Goal: Information Seeking & Learning: Learn about a topic

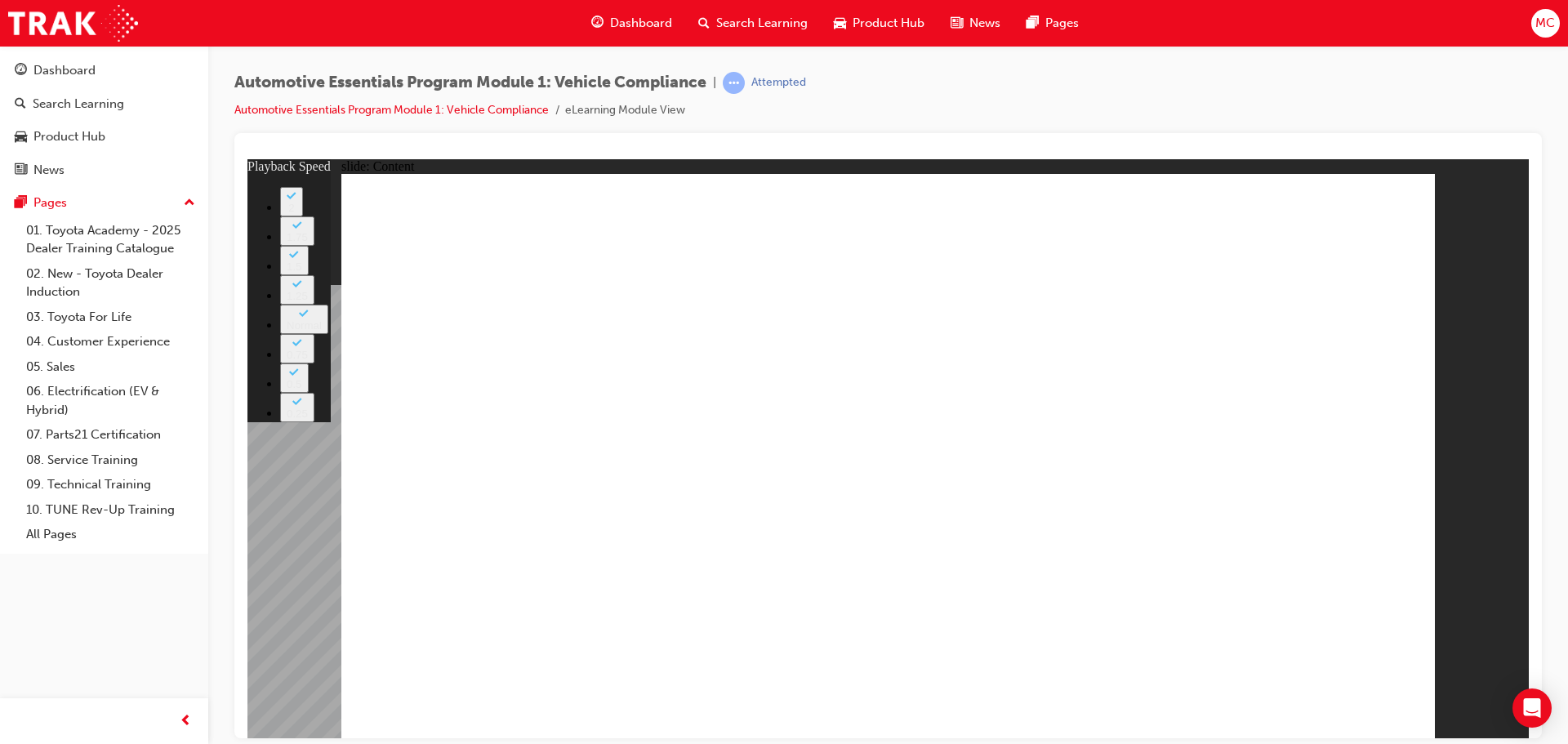
type input "43"
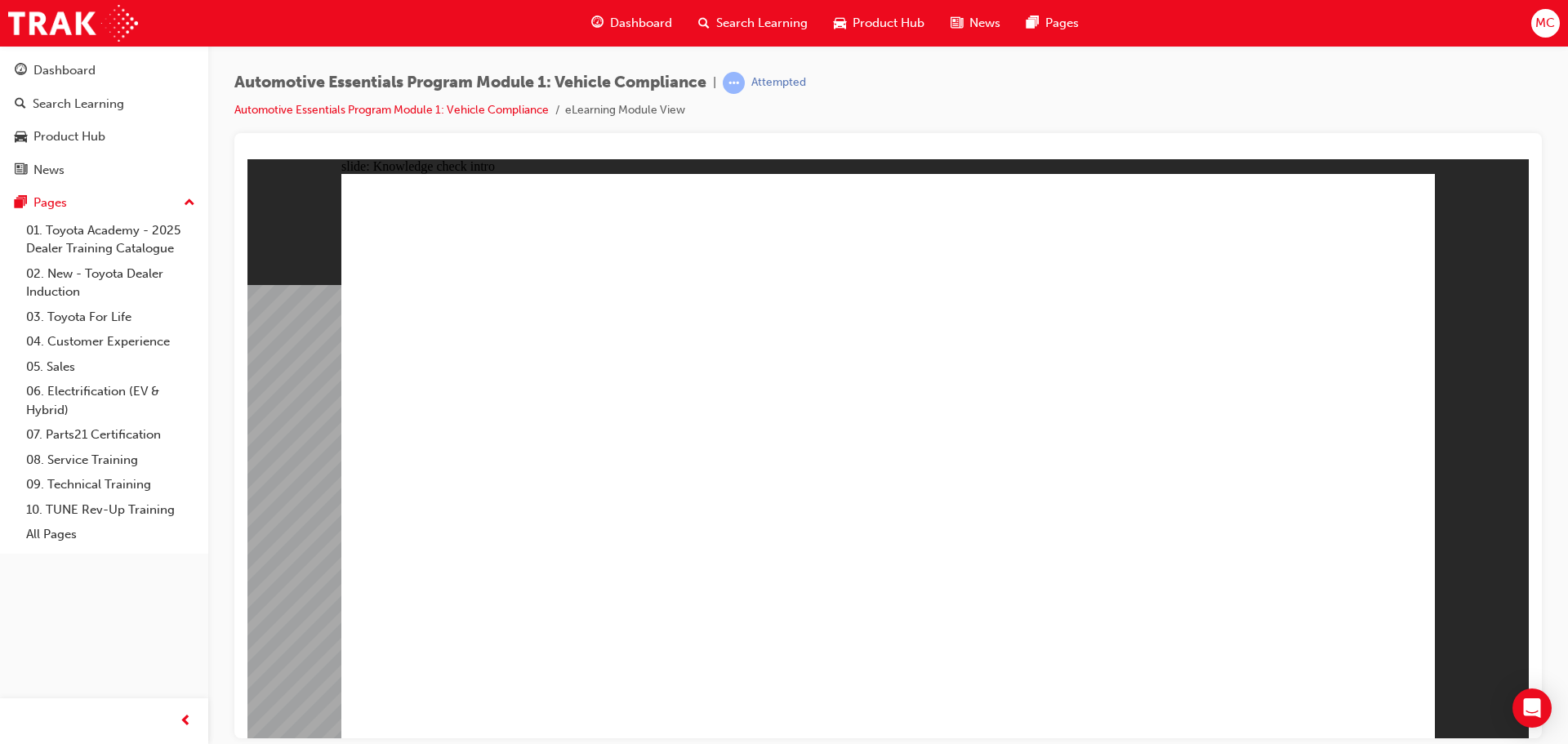
radio input "true"
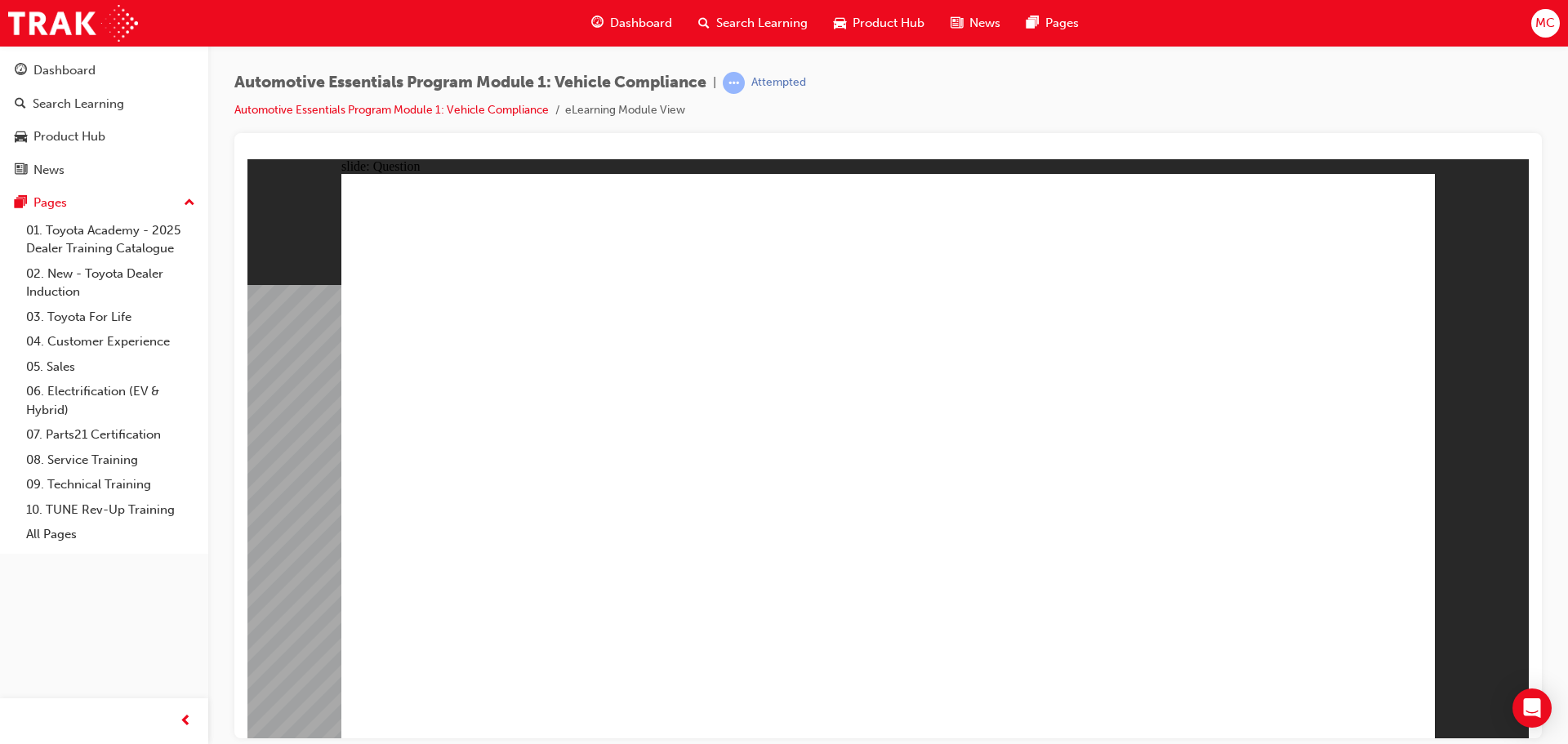
radio input "true"
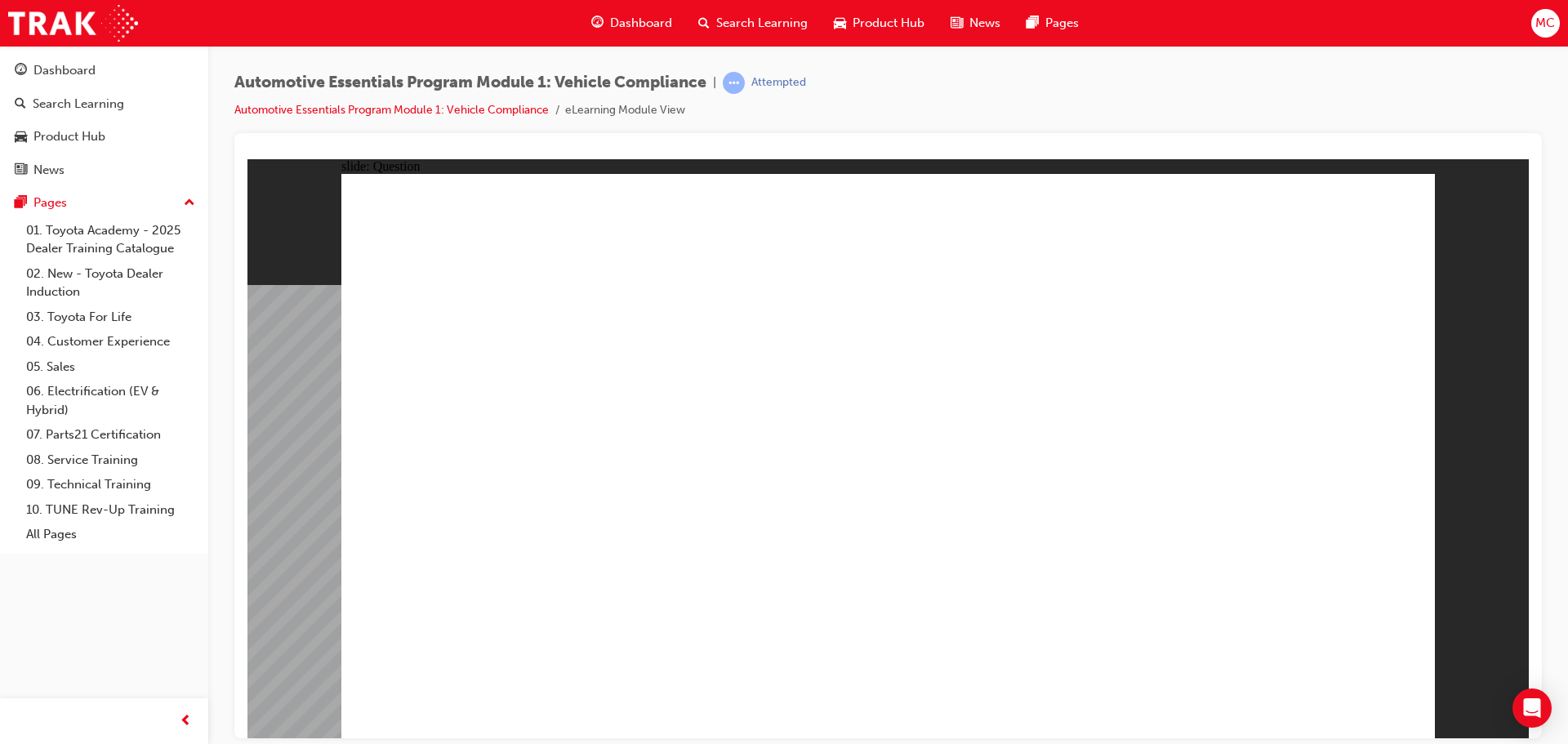
radio input "true"
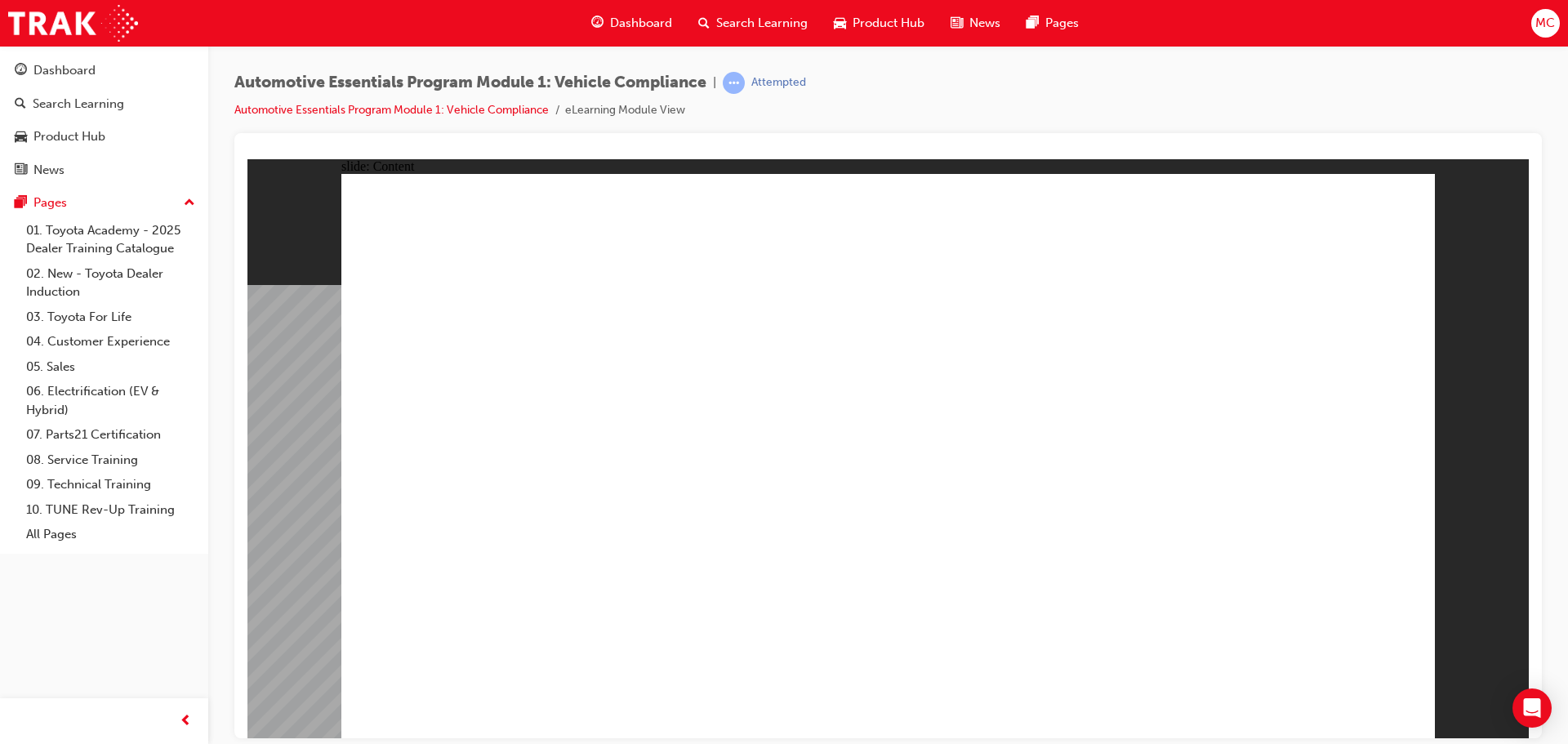
radio input "true"
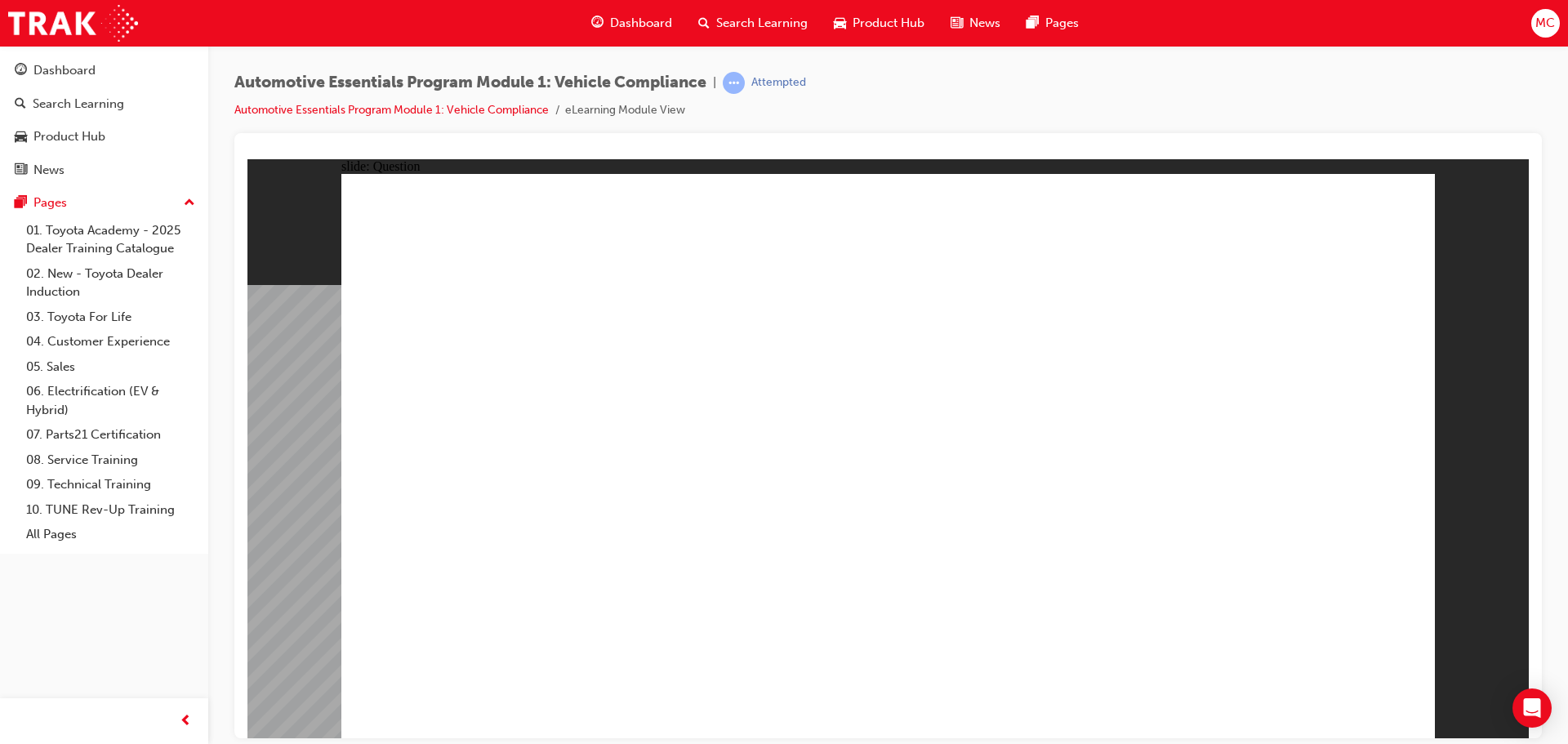
radio input "true"
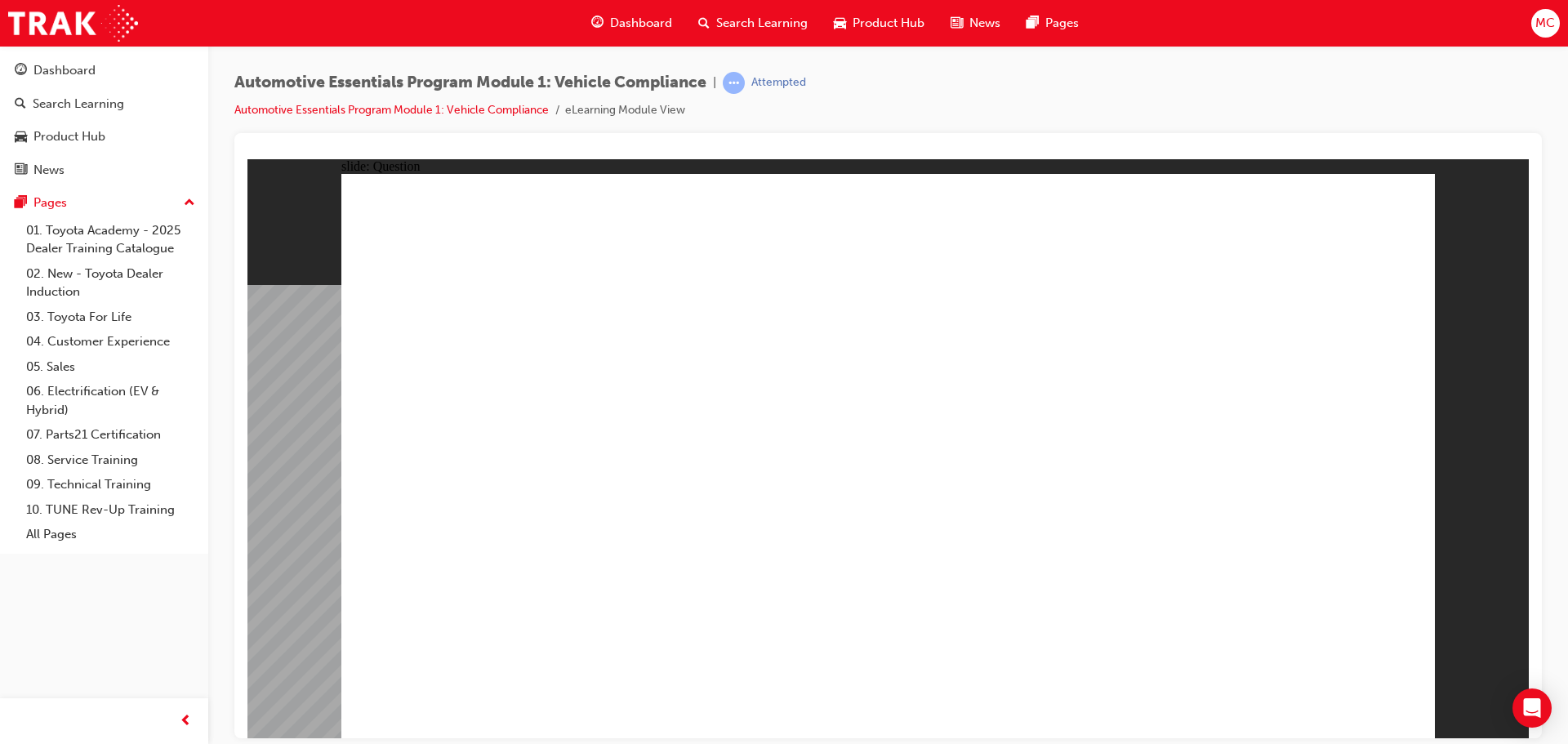
radio input "true"
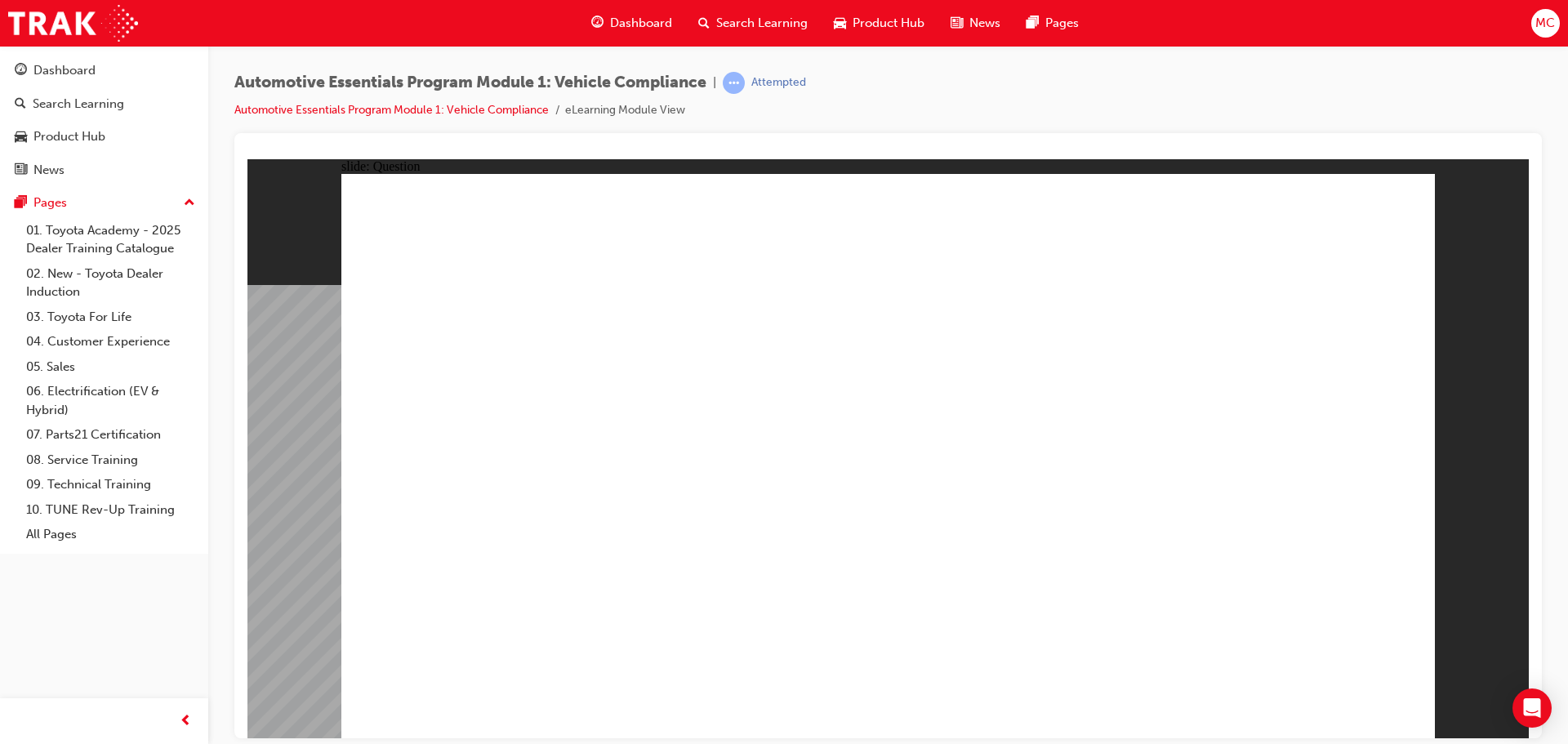
radio input "true"
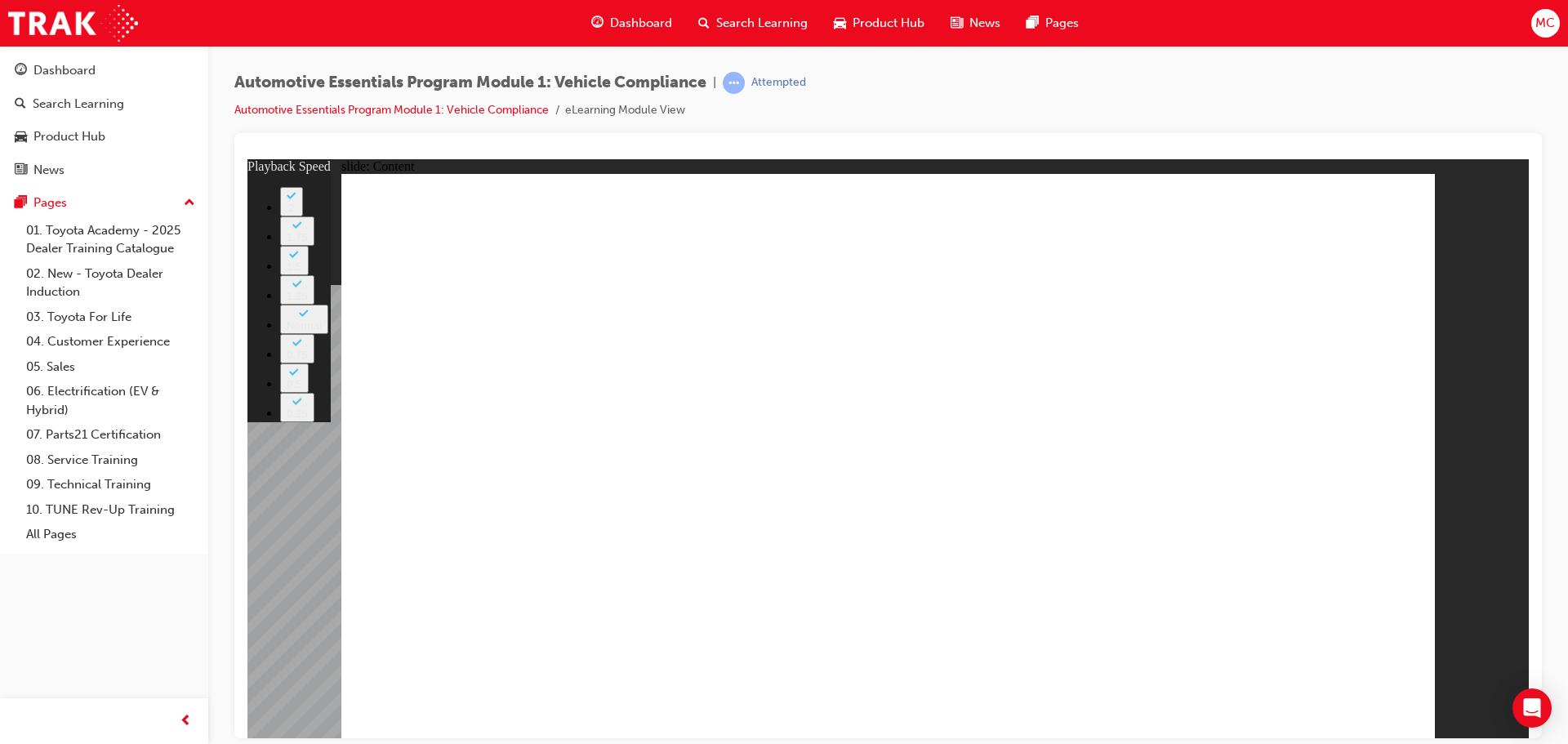
type input "35"
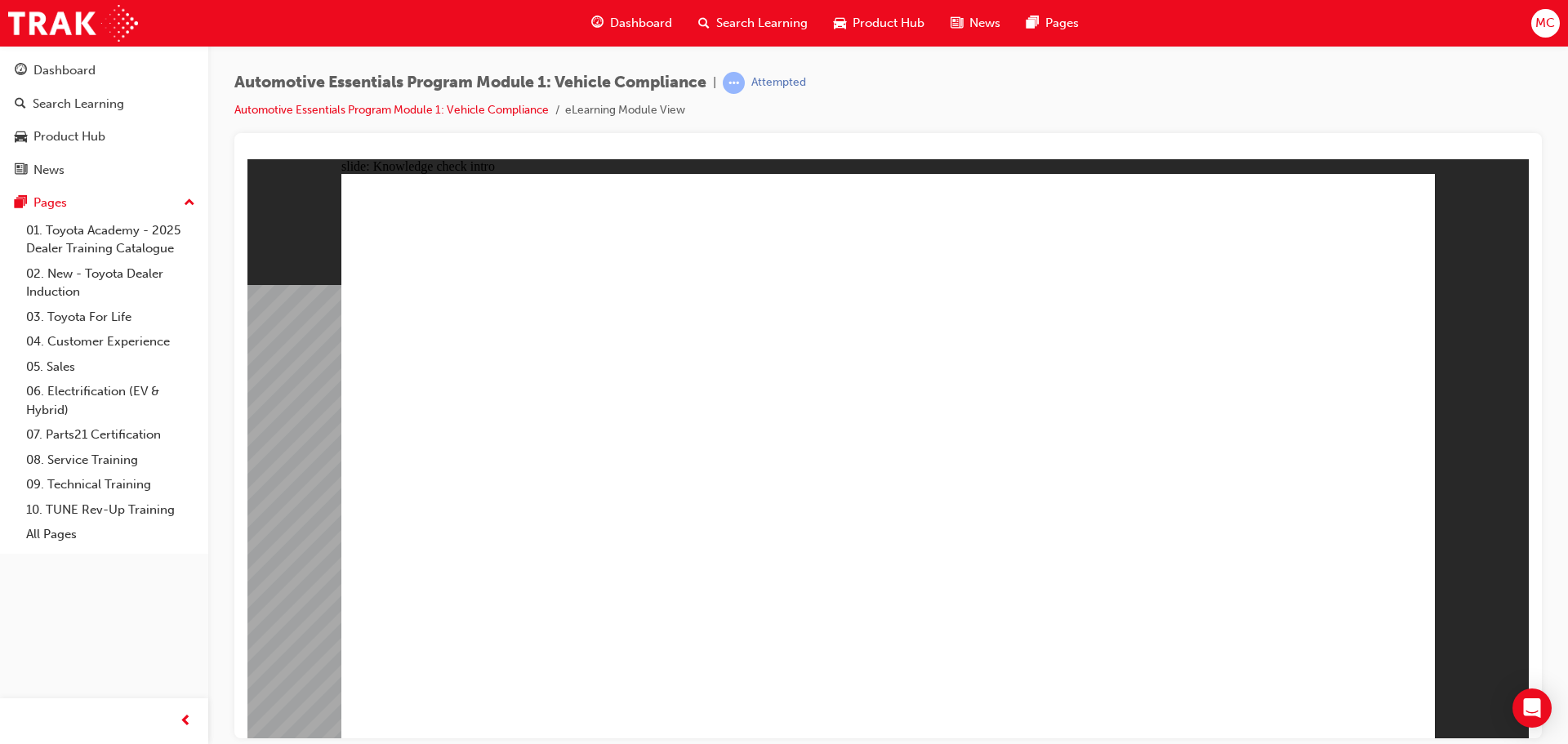
radio input "true"
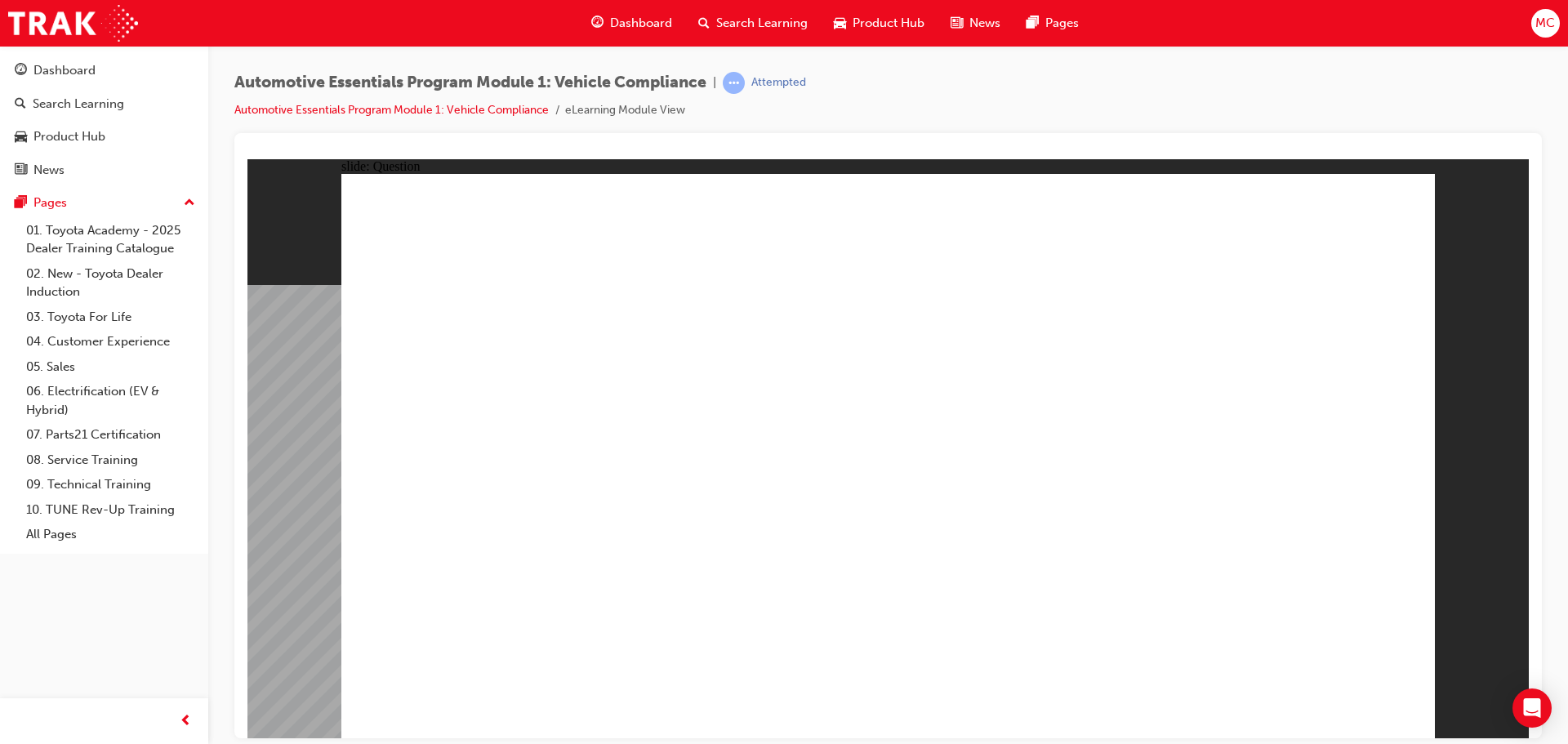
radio input "true"
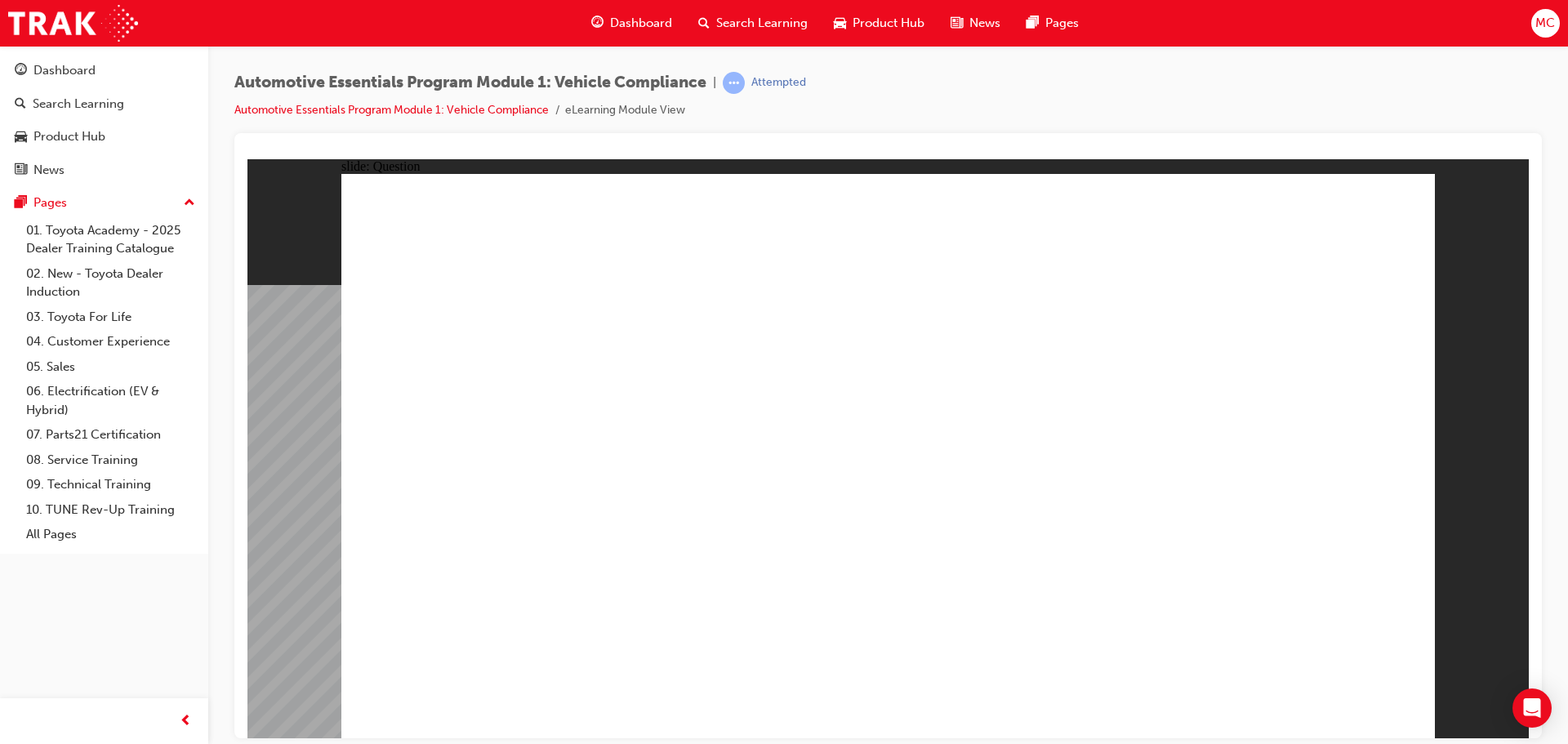
radio input "true"
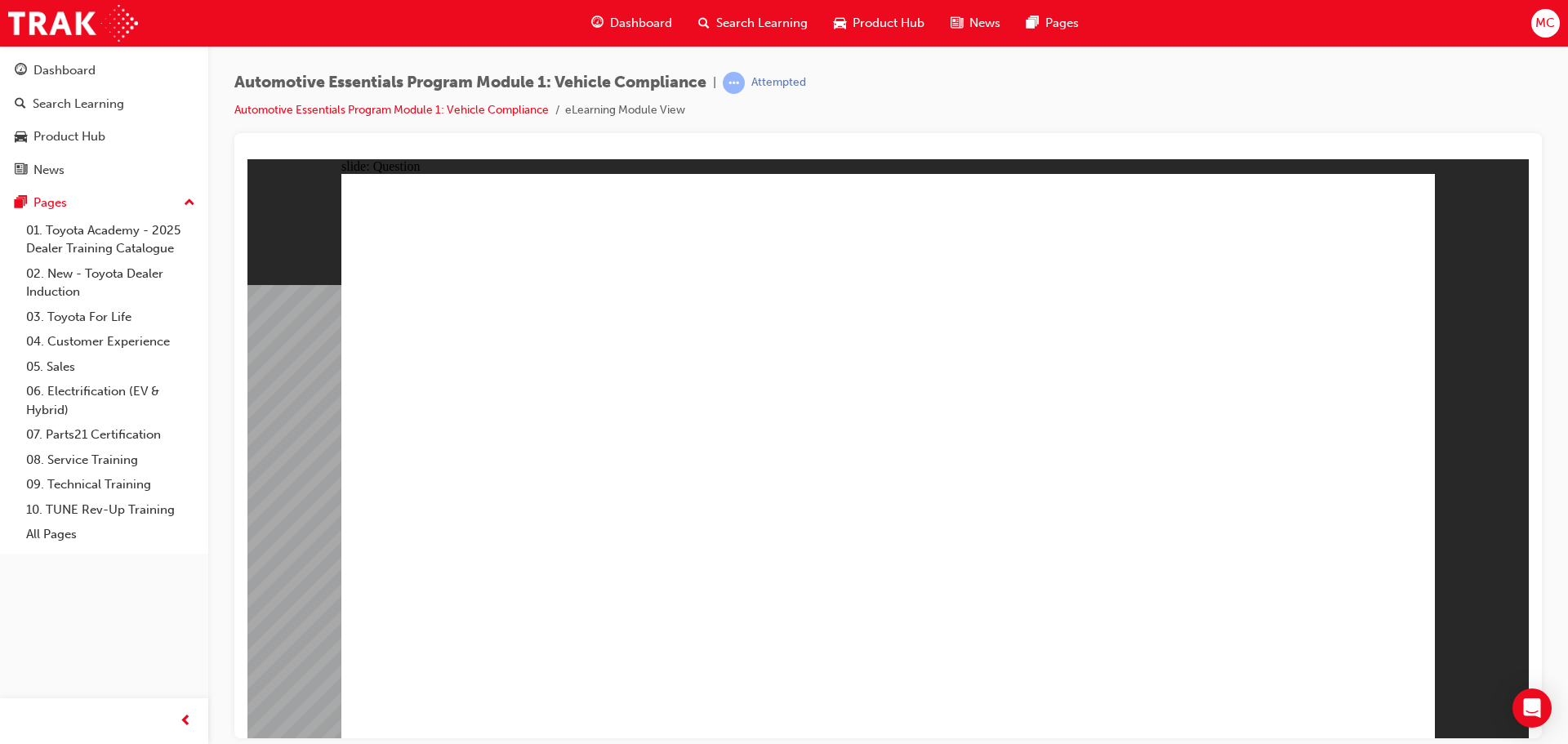
radio input "true"
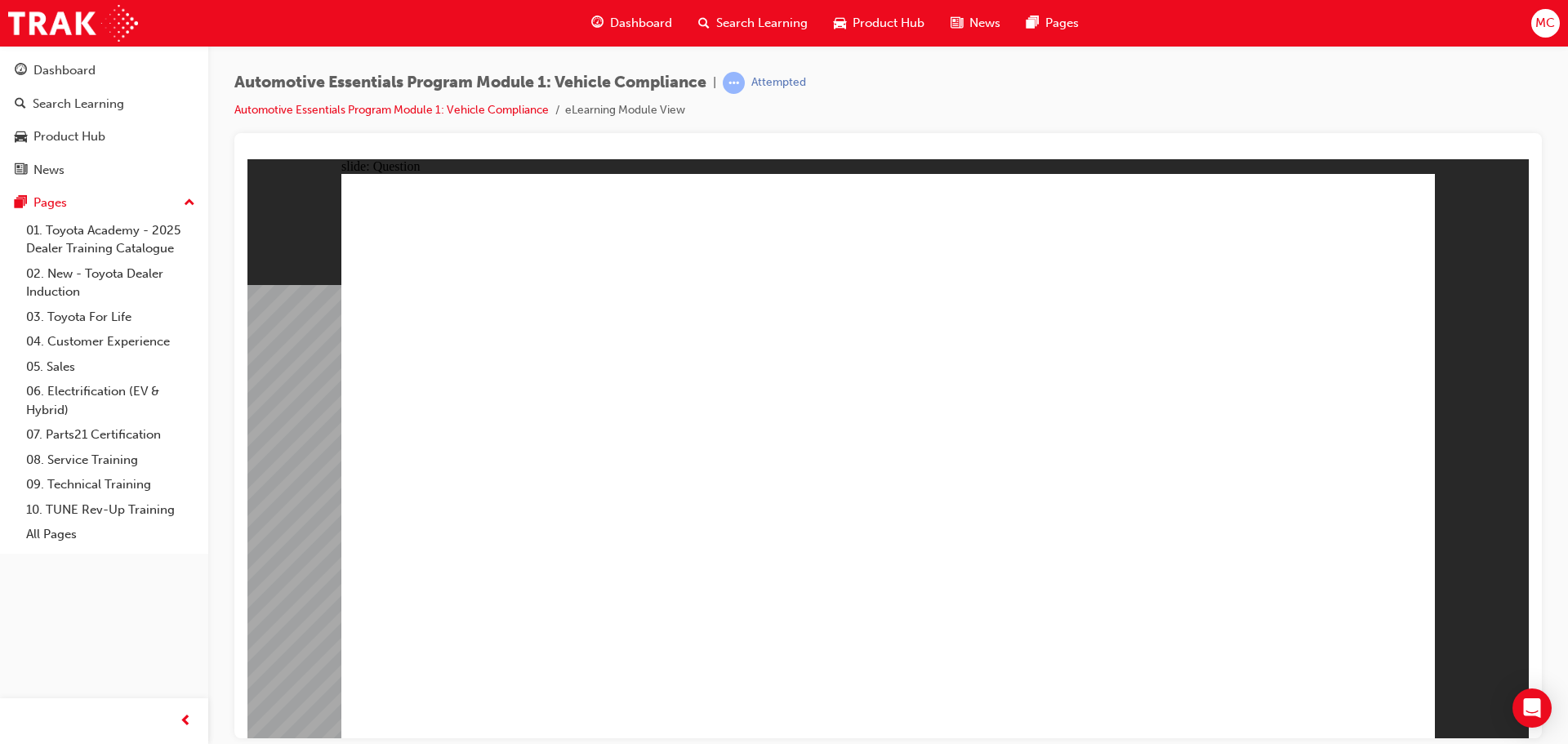
radio input "true"
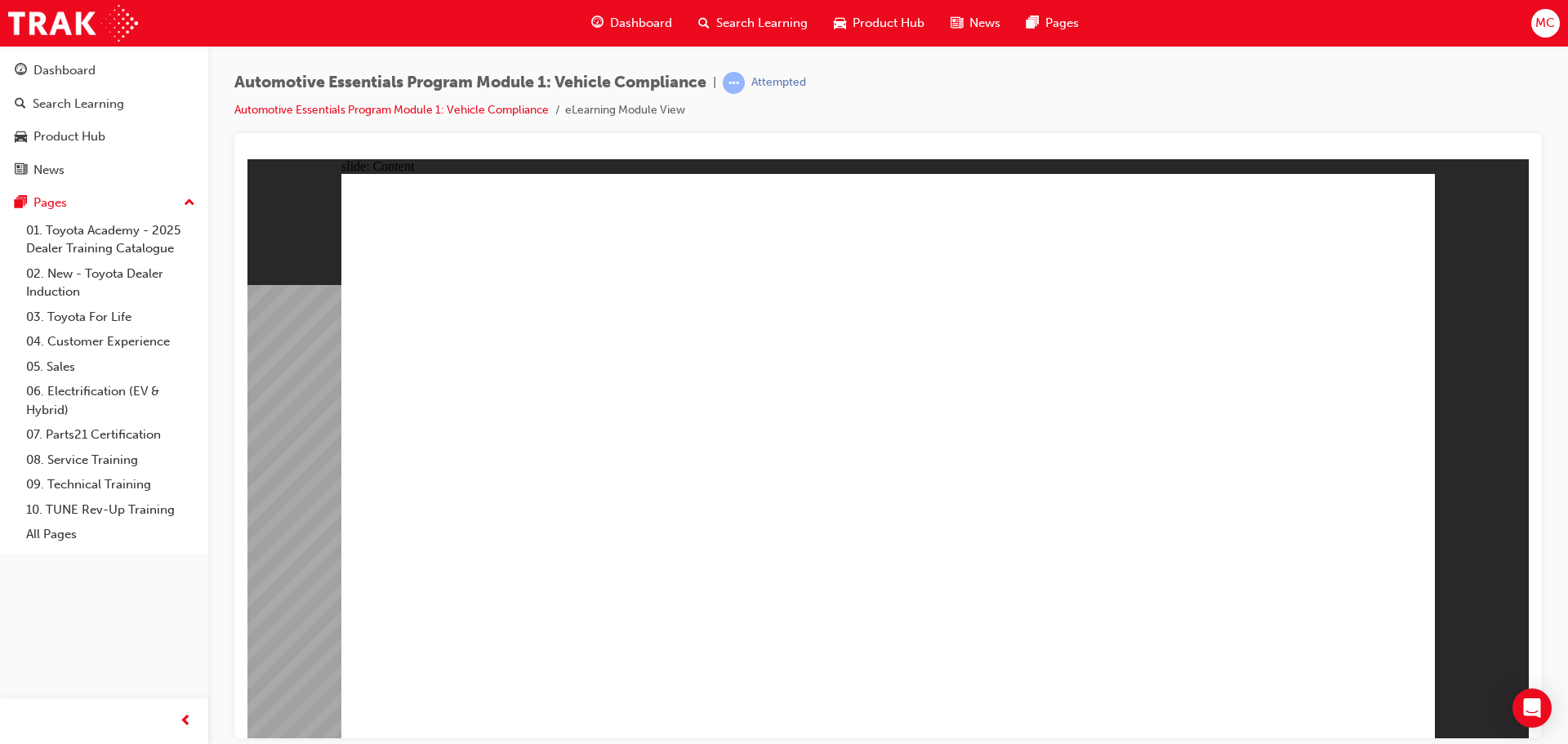
radio input "true"
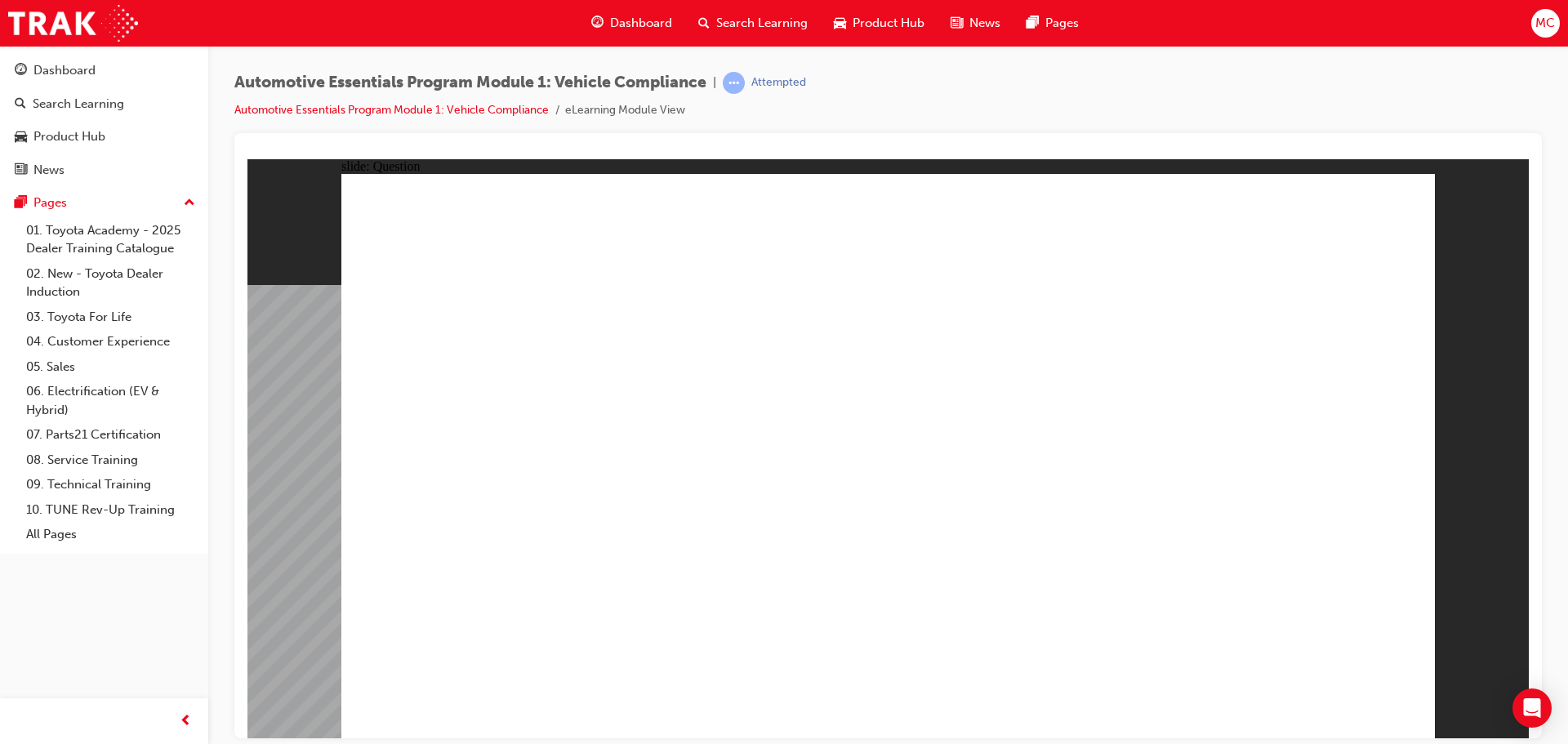
radio input "true"
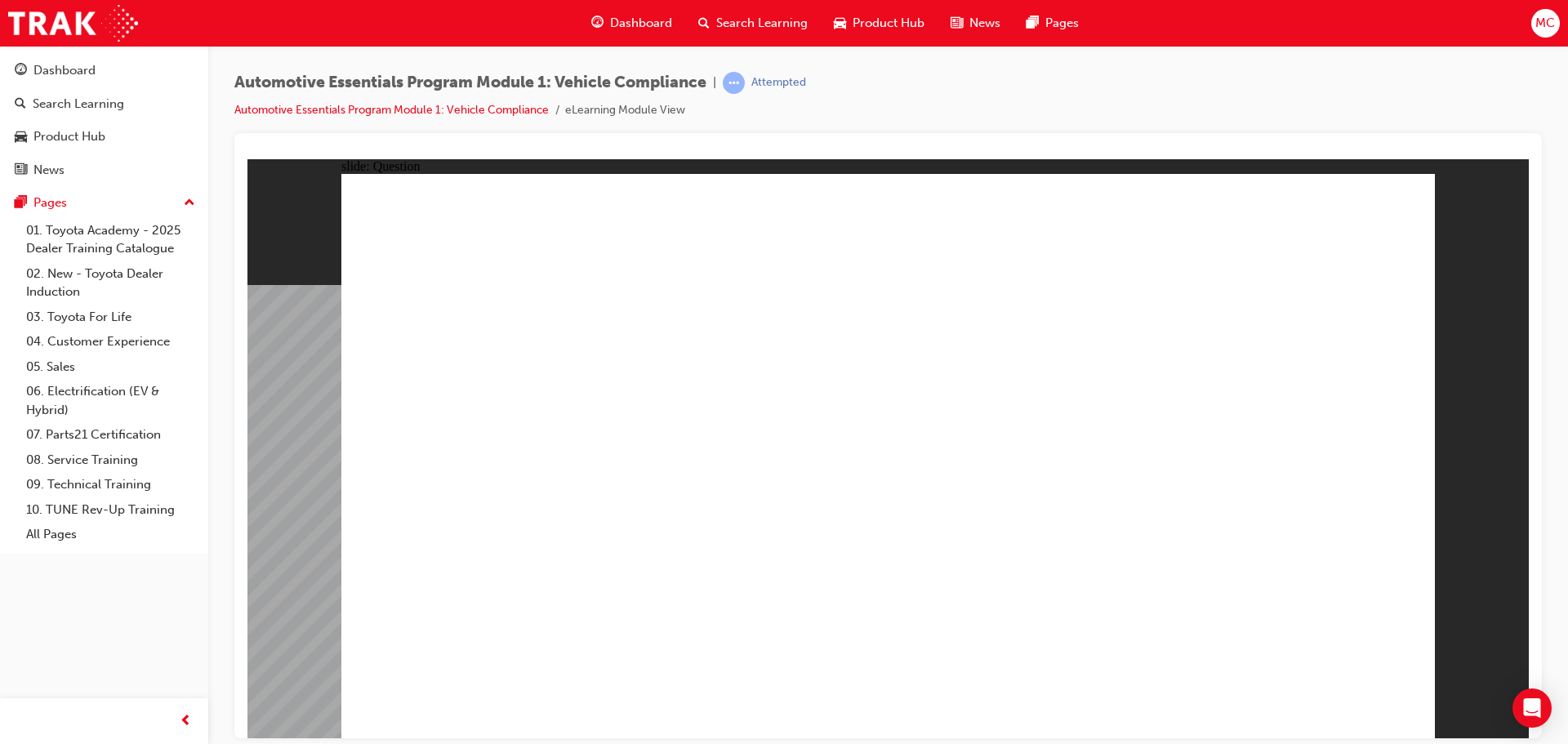
radio input "true"
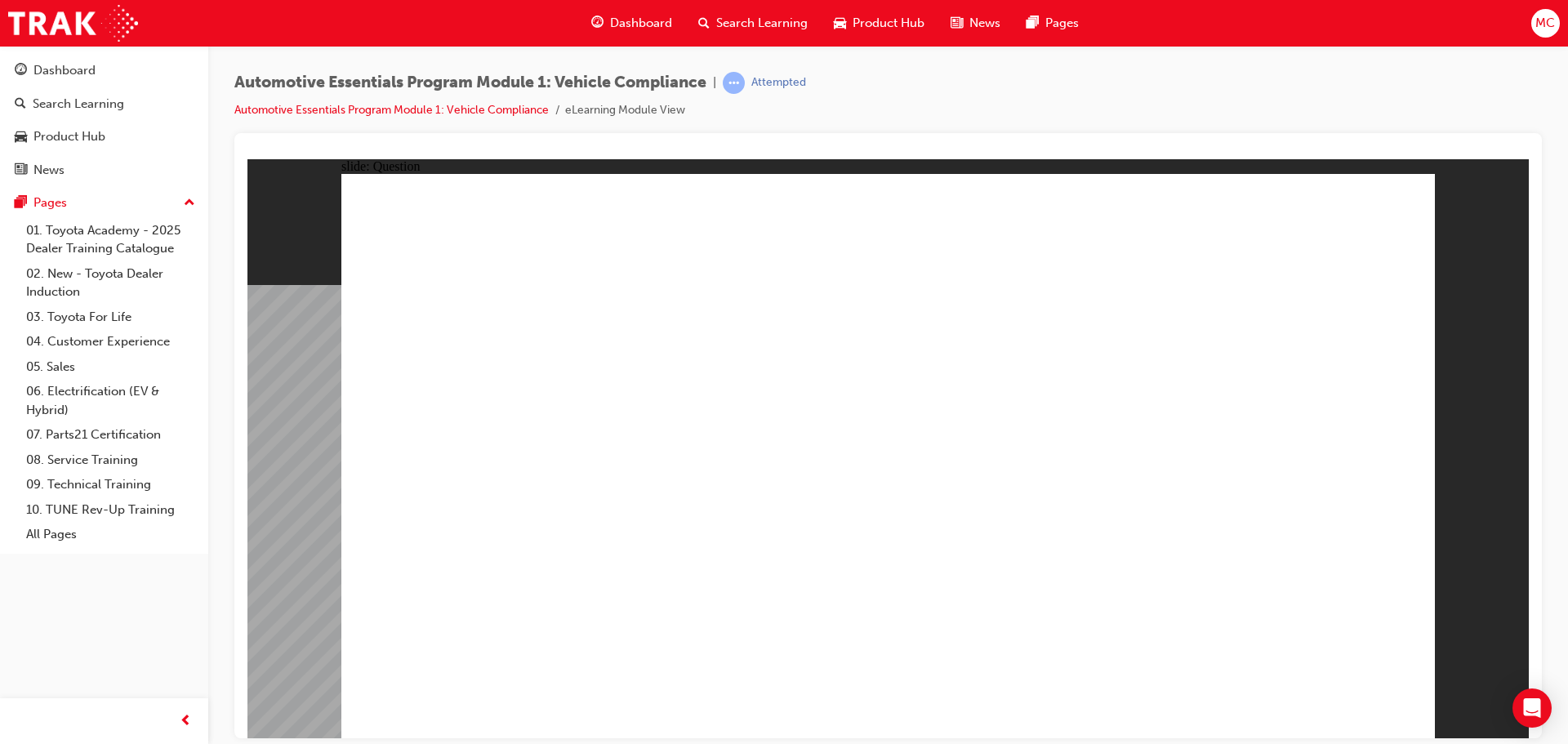
radio input "true"
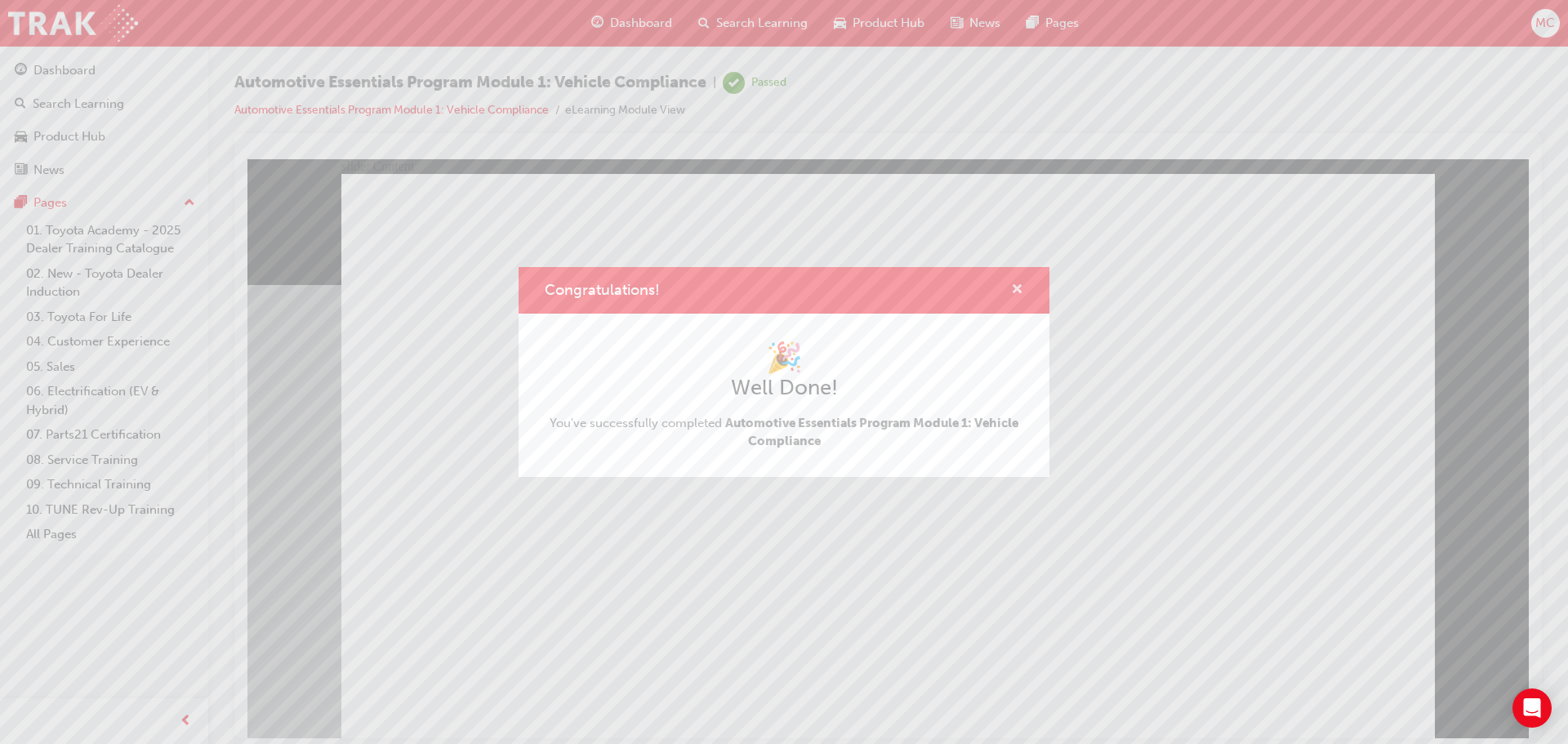
click at [1021, 291] on span "cross-icon" at bounding box center [1017, 291] width 12 height 15
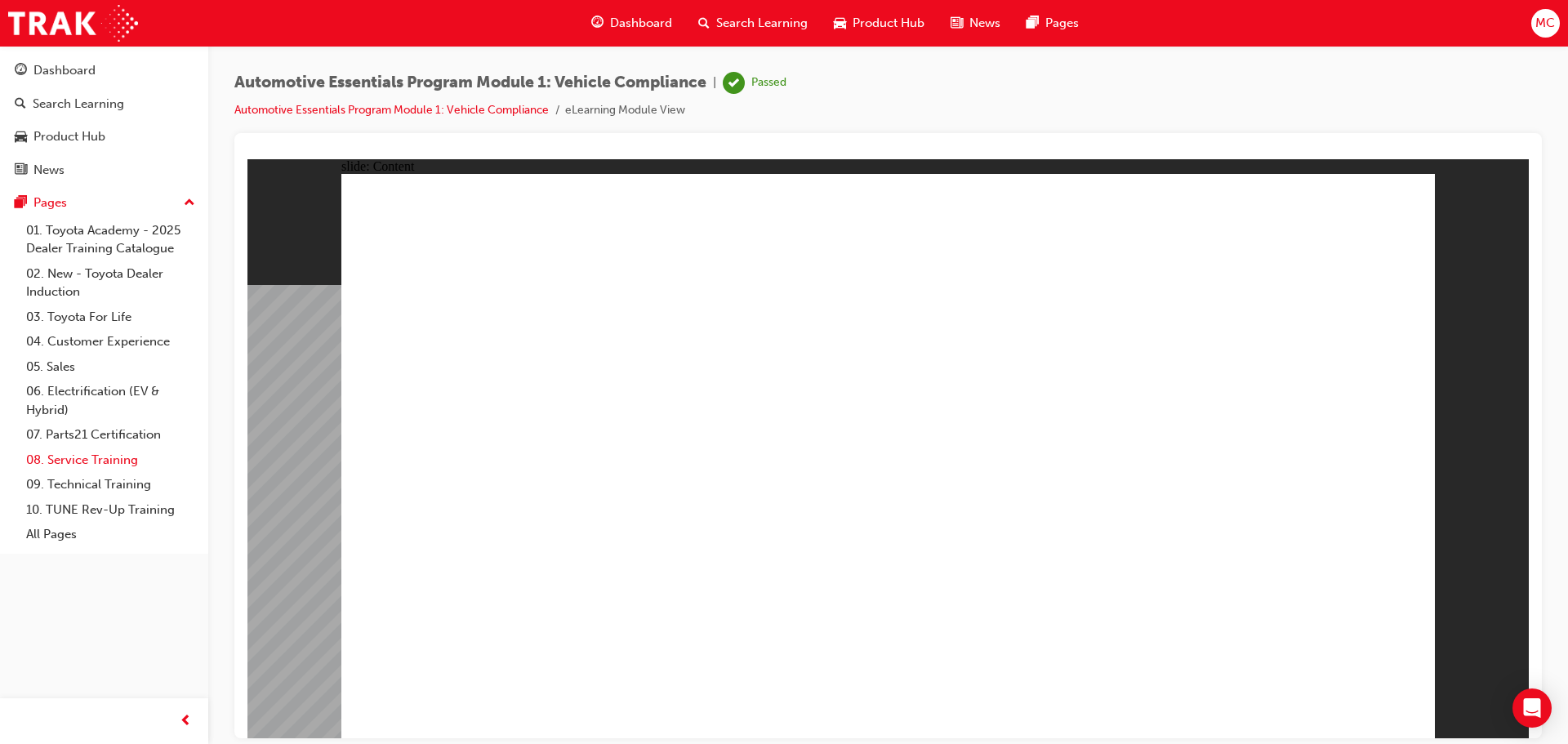
click at [135, 458] on link "08. Service Training" at bounding box center [110, 460] width 182 height 25
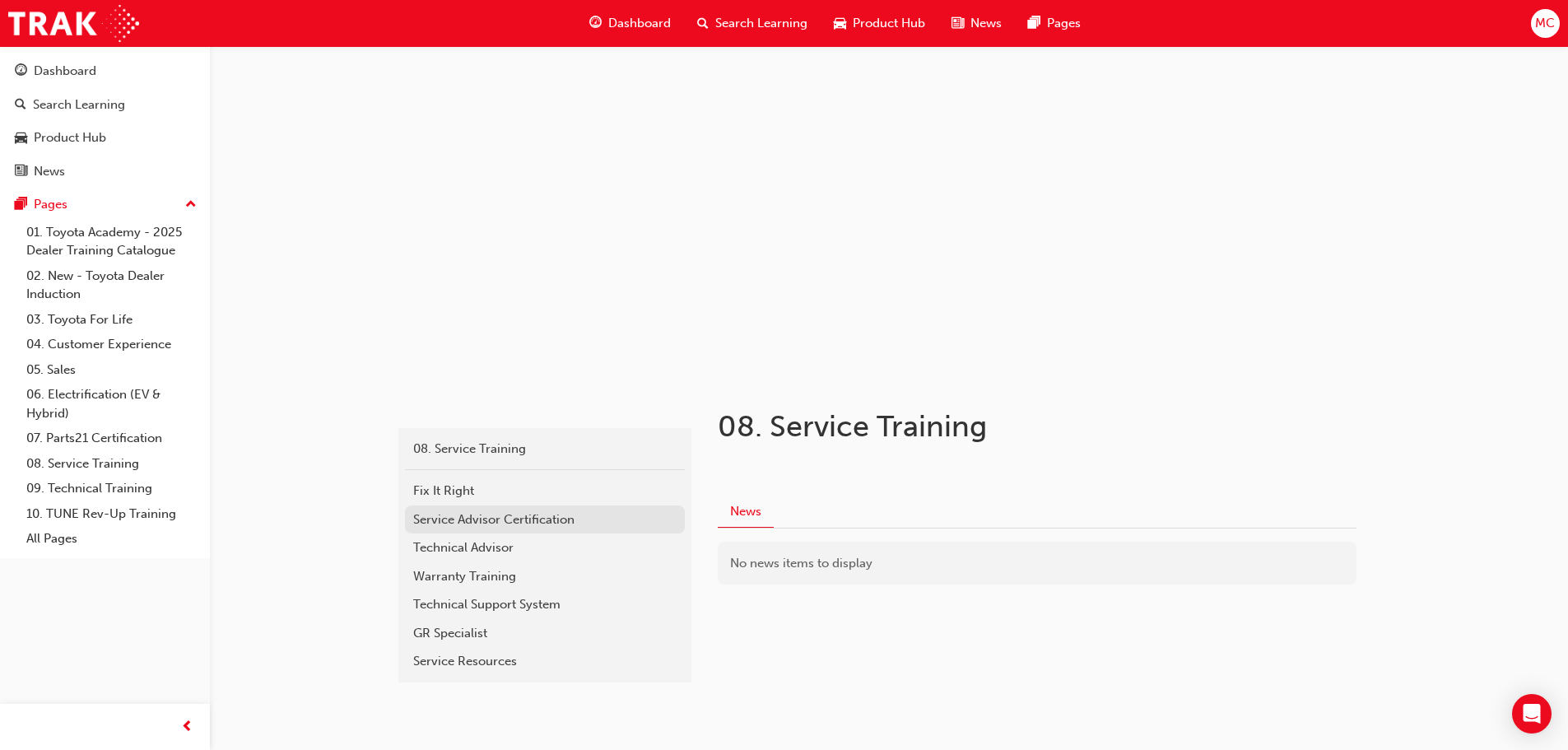
click at [533, 511] on div "Service Advisor Certification" at bounding box center [545, 520] width 264 height 19
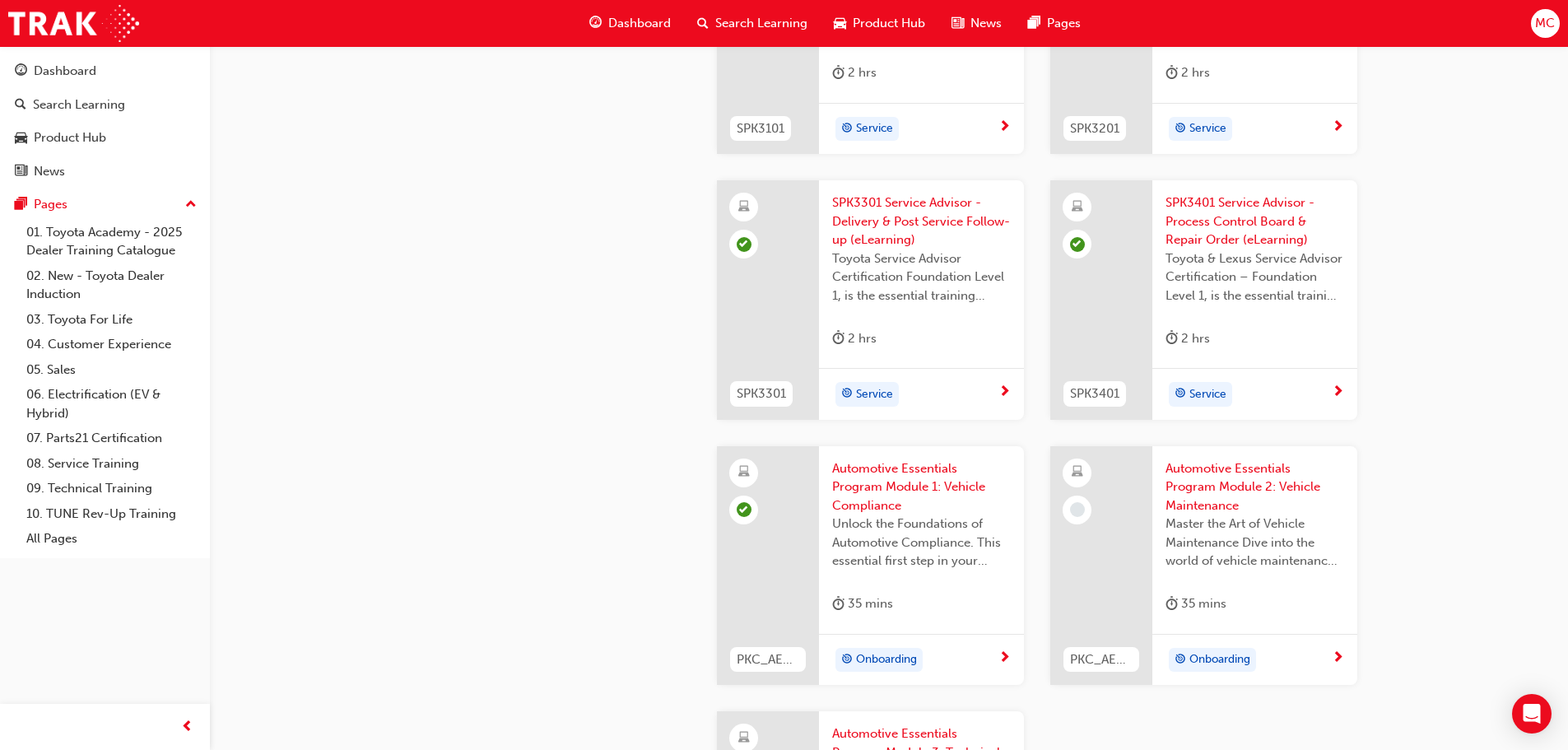
scroll to position [2222, 0]
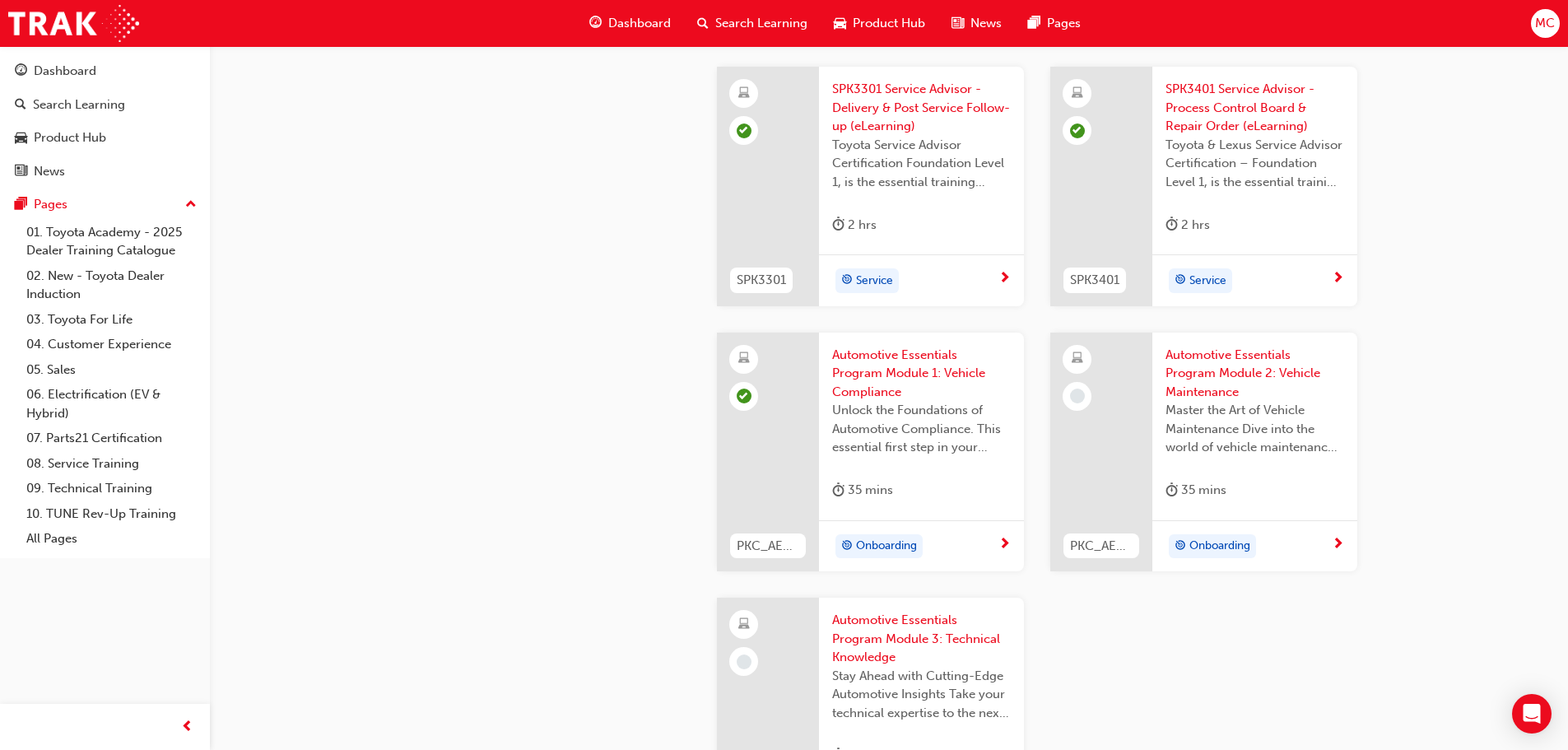
click at [1226, 383] on span "Automotive Essentials Program Module 2: Vehicle Maintenance" at bounding box center [1254, 373] width 178 height 56
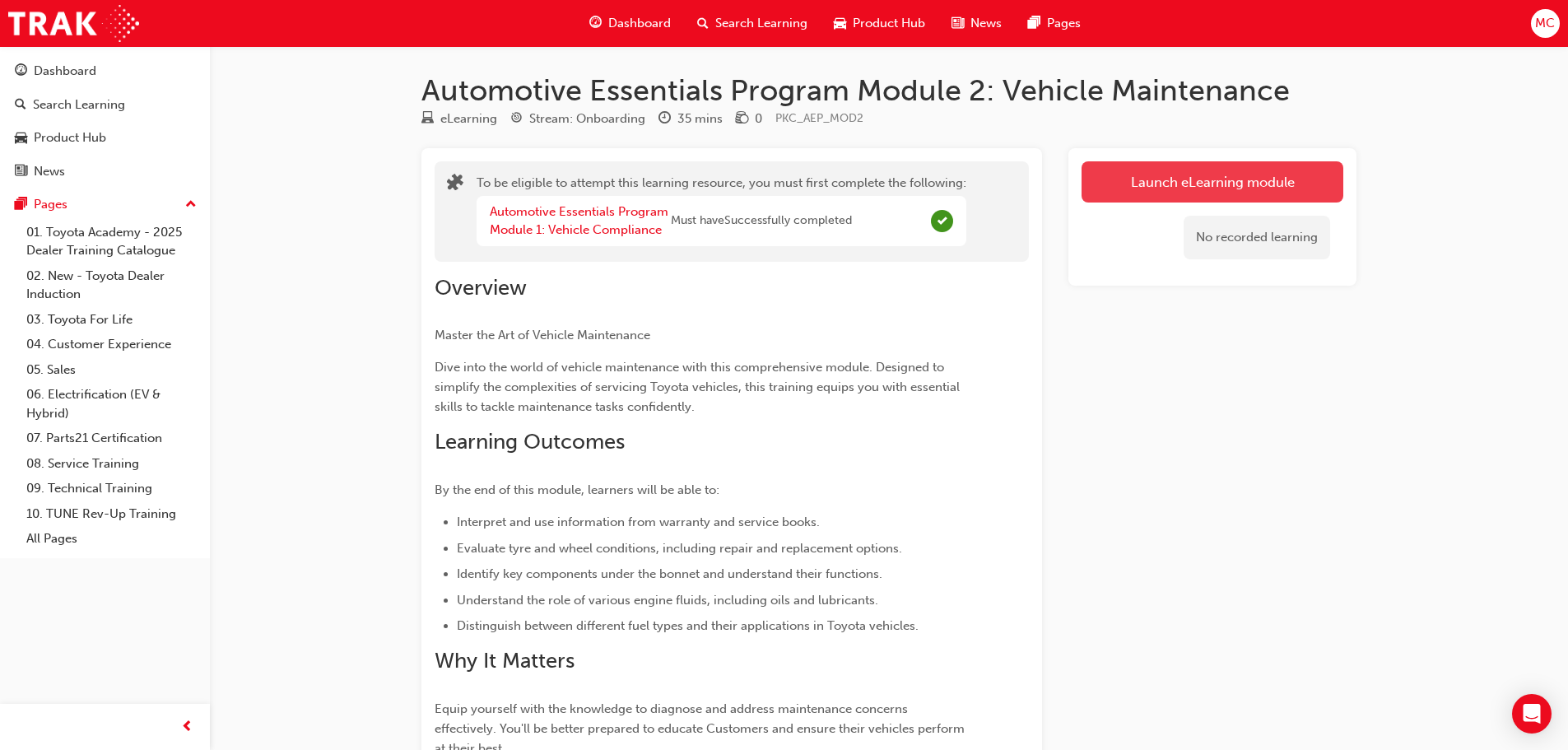
click at [1189, 180] on button "Launch eLearning module" at bounding box center [1212, 182] width 262 height 41
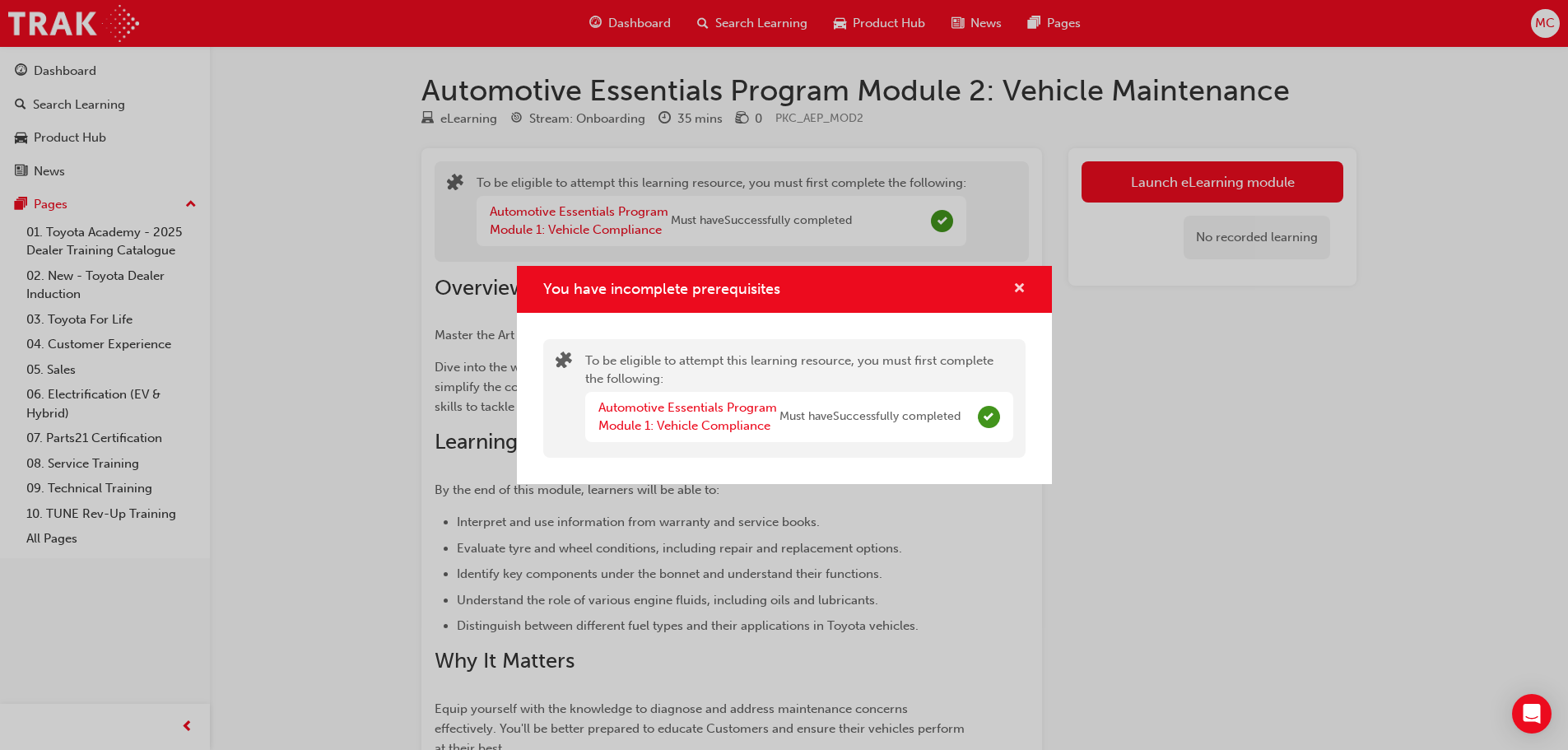
click at [1023, 286] on span "cross-icon" at bounding box center [1019, 290] width 13 height 15
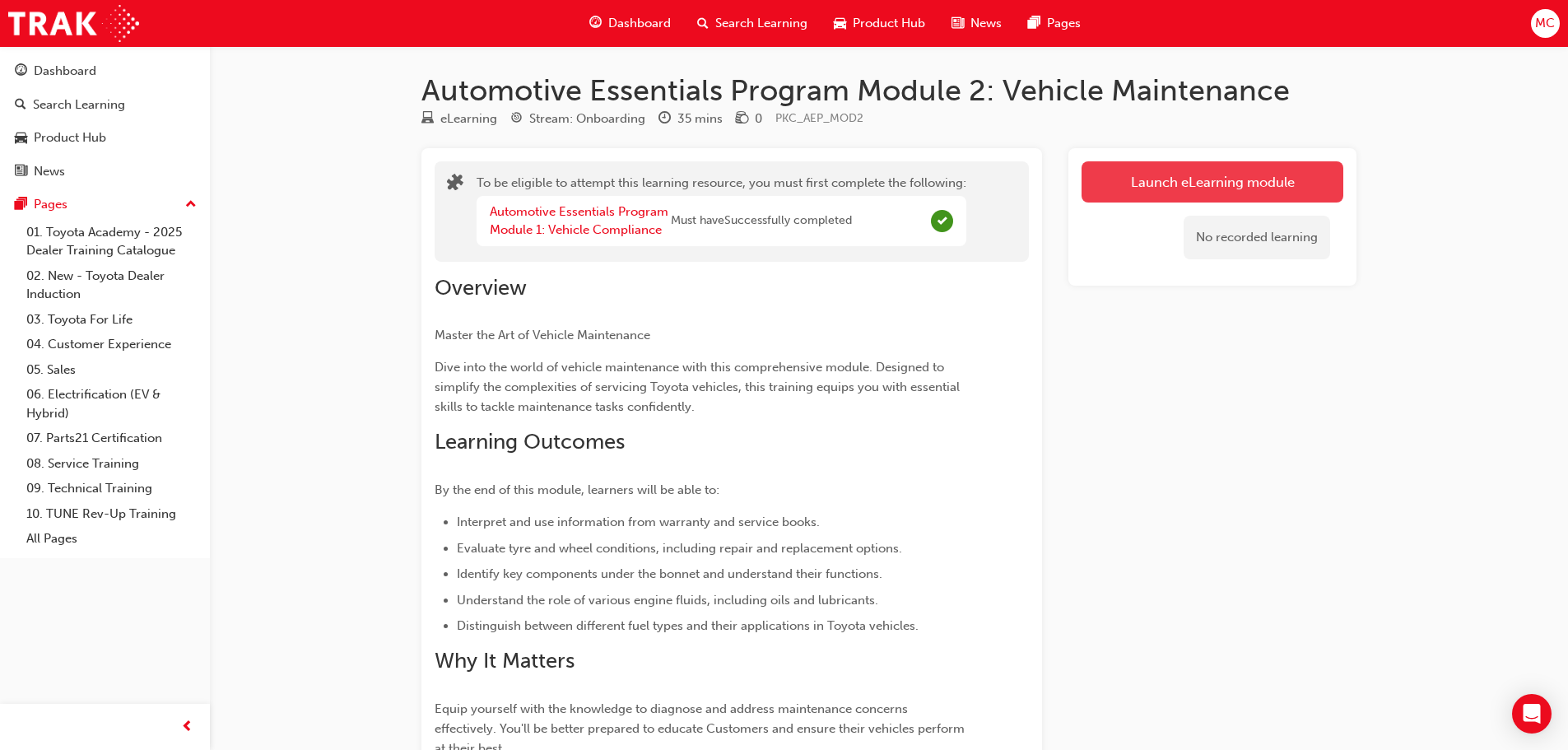
click at [1115, 172] on button "Launch eLearning module" at bounding box center [1212, 182] width 262 height 41
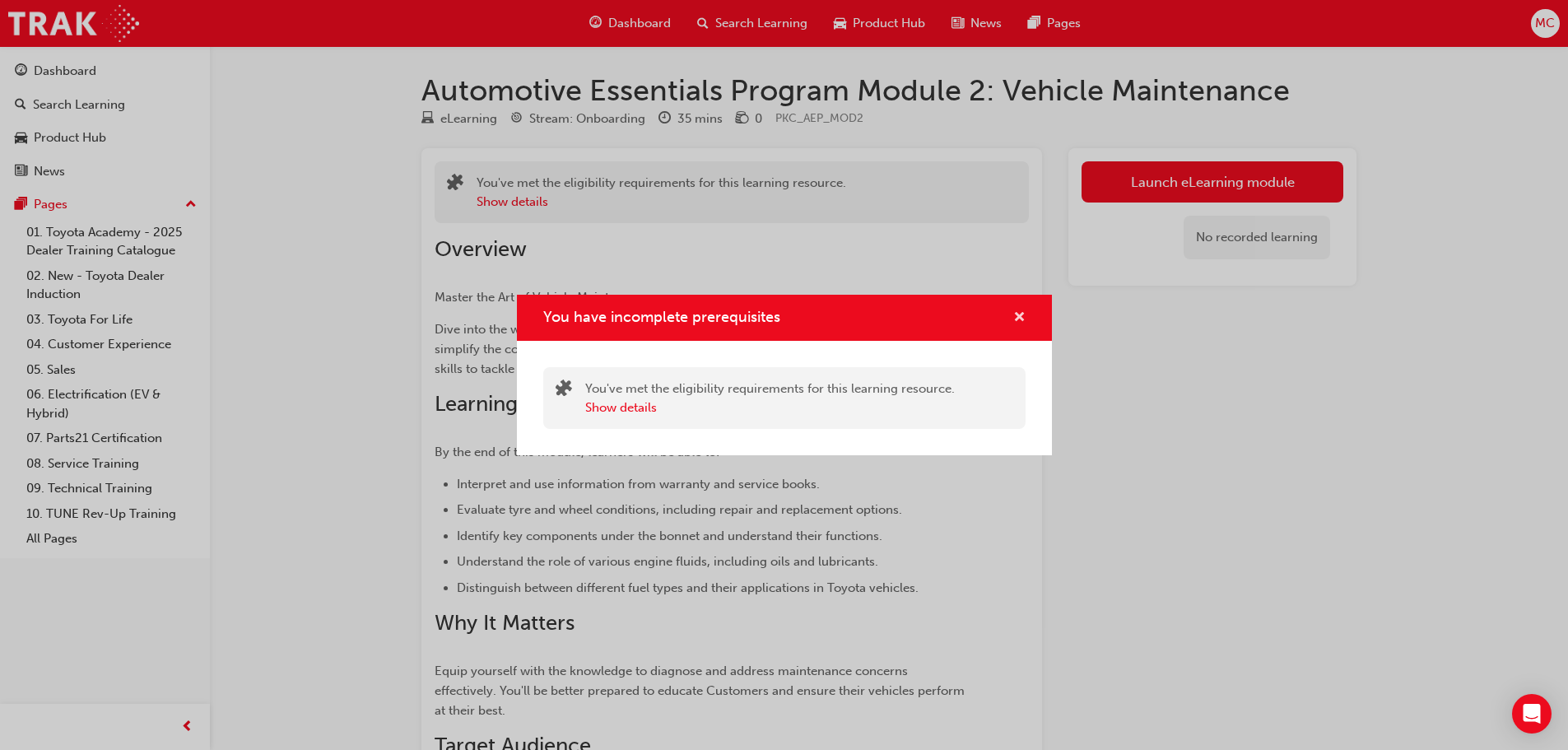
click at [1017, 311] on span "cross-icon" at bounding box center [1019, 319] width 13 height 15
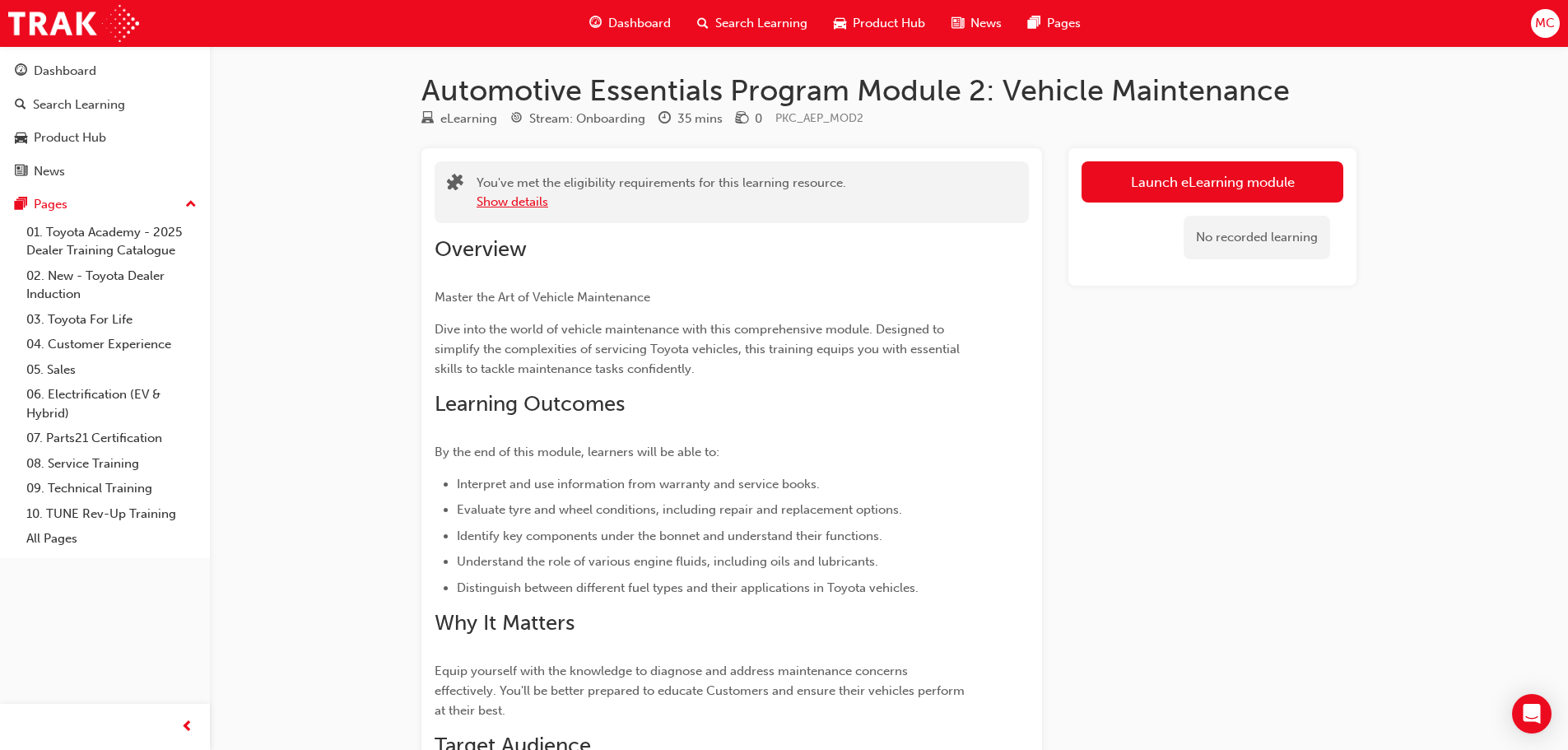
click at [527, 205] on button "Show details" at bounding box center [512, 202] width 72 height 19
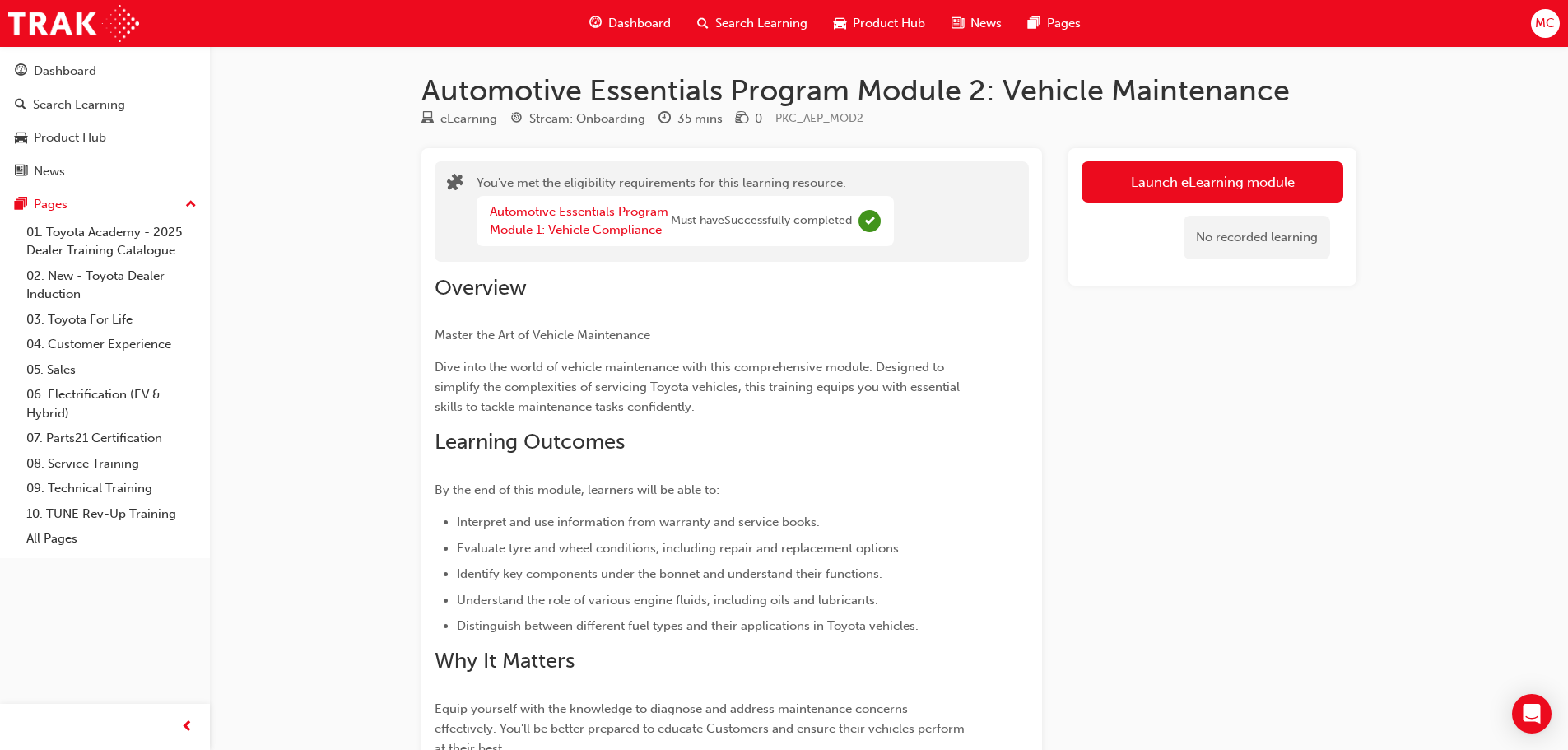
click at [635, 204] on link "Automotive Essentials Program Module 1: Vehicle Compliance" at bounding box center [578, 221] width 178 height 33
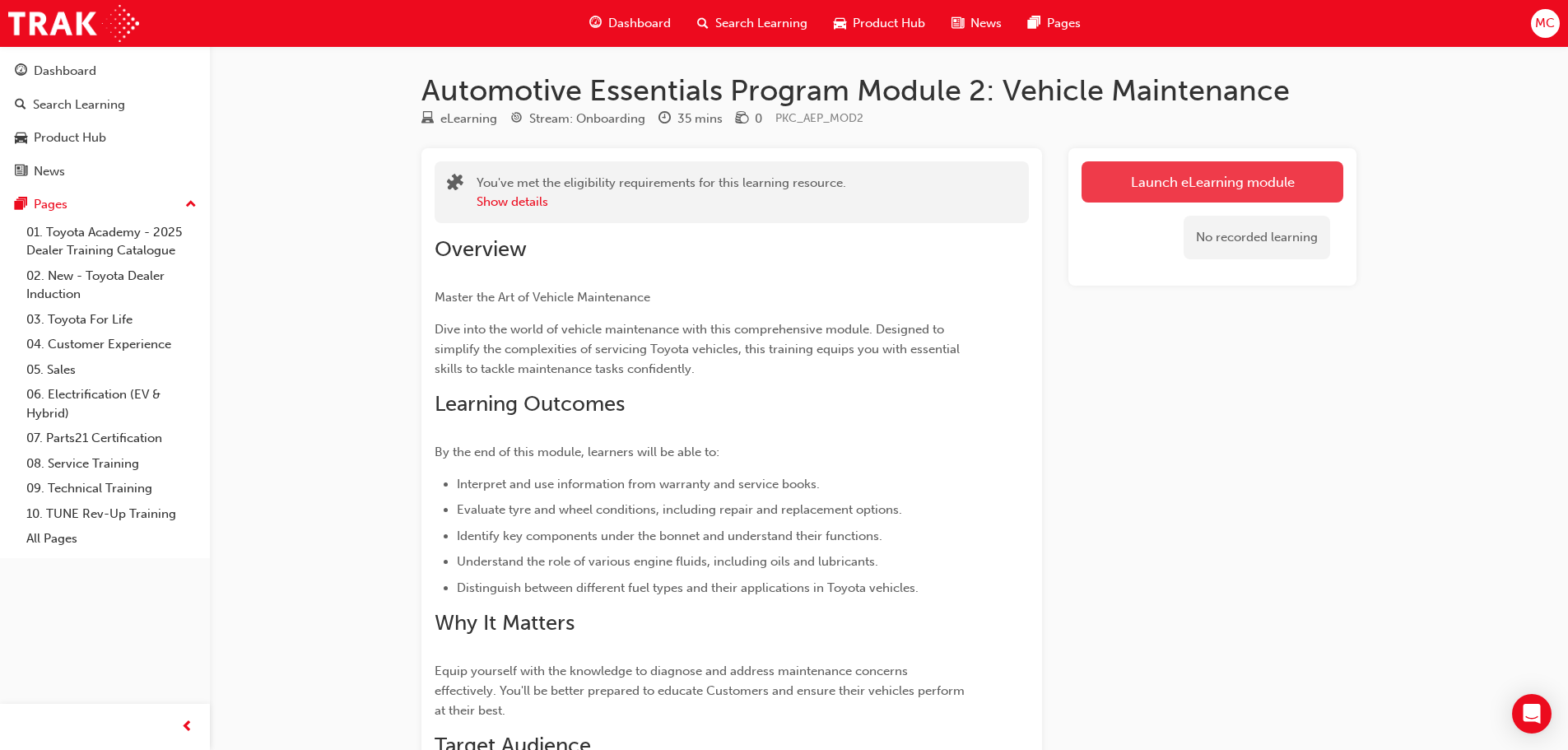
click at [1207, 188] on button "Launch eLearning module" at bounding box center [1212, 182] width 262 height 41
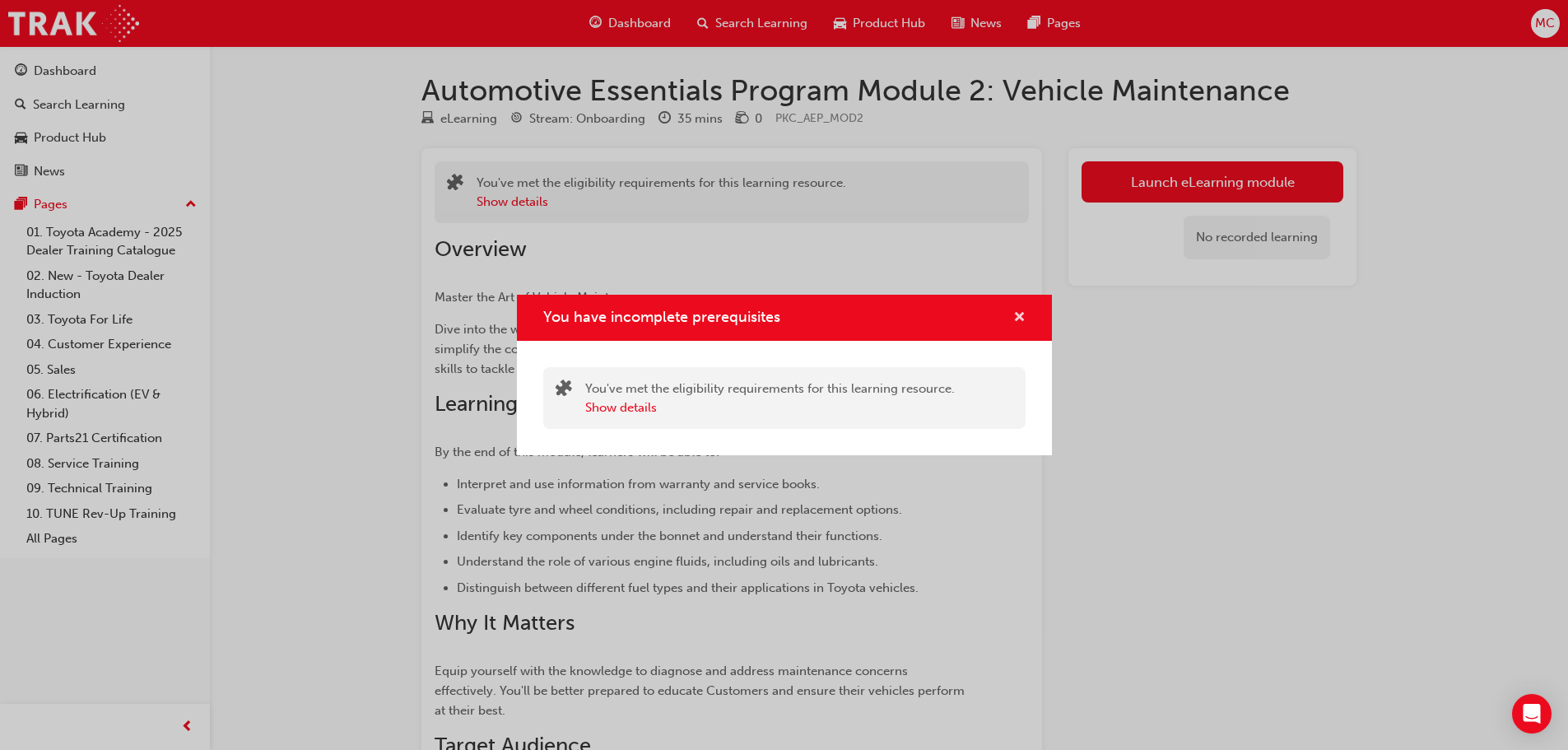
click at [1015, 314] on span "cross-icon" at bounding box center [1019, 319] width 13 height 15
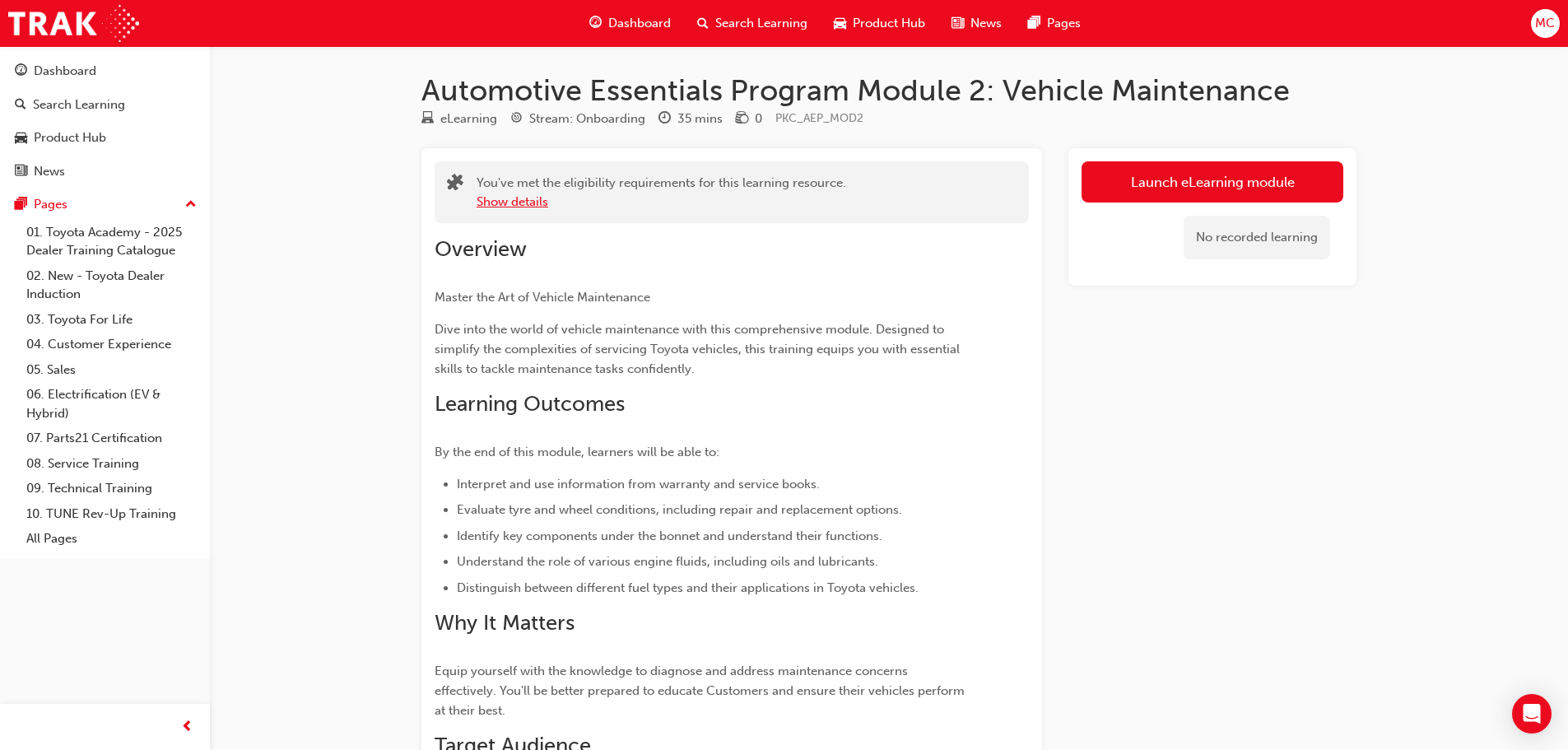
click at [511, 196] on button "Show details" at bounding box center [512, 202] width 72 height 19
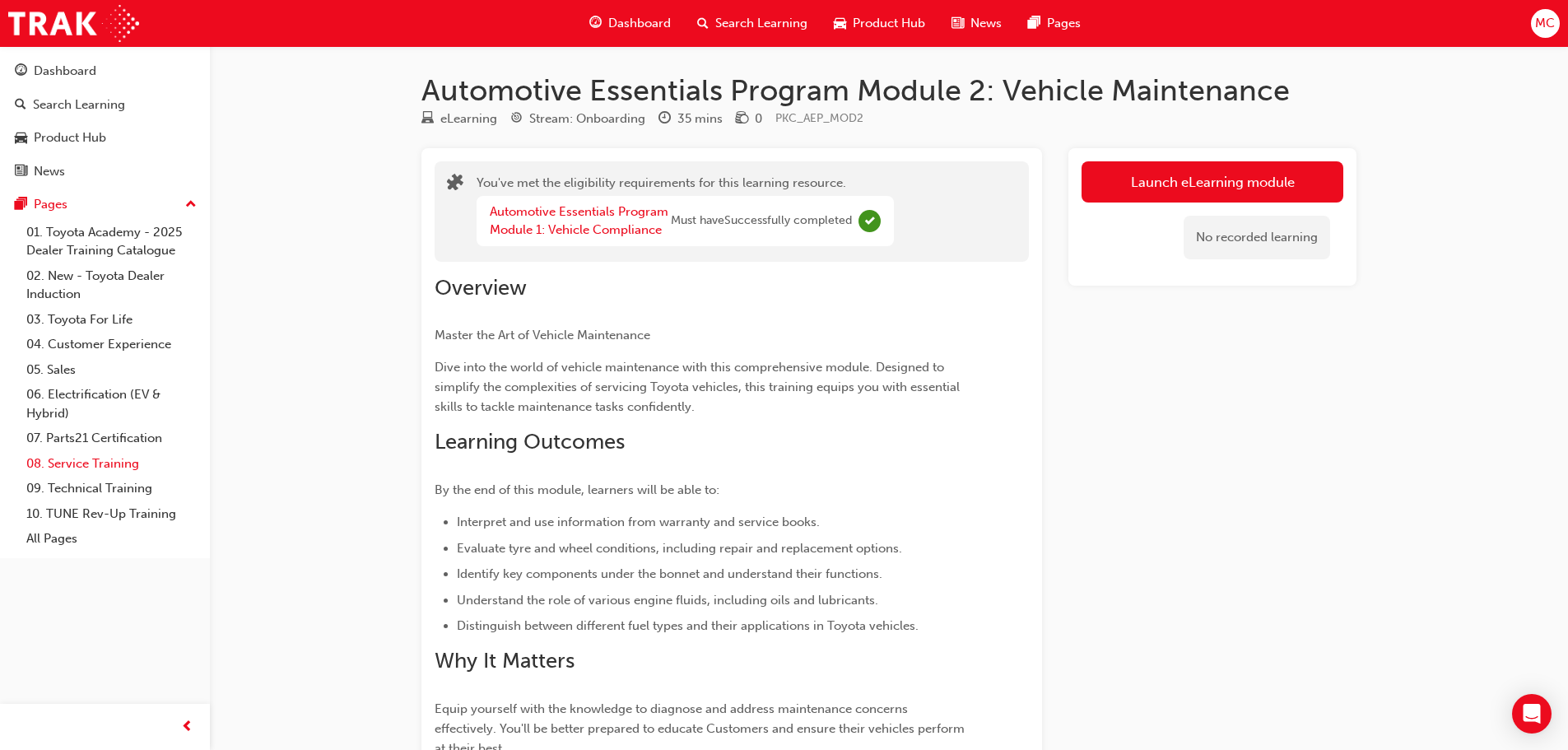
click at [98, 455] on link "08. Service Training" at bounding box center [111, 464] width 183 height 25
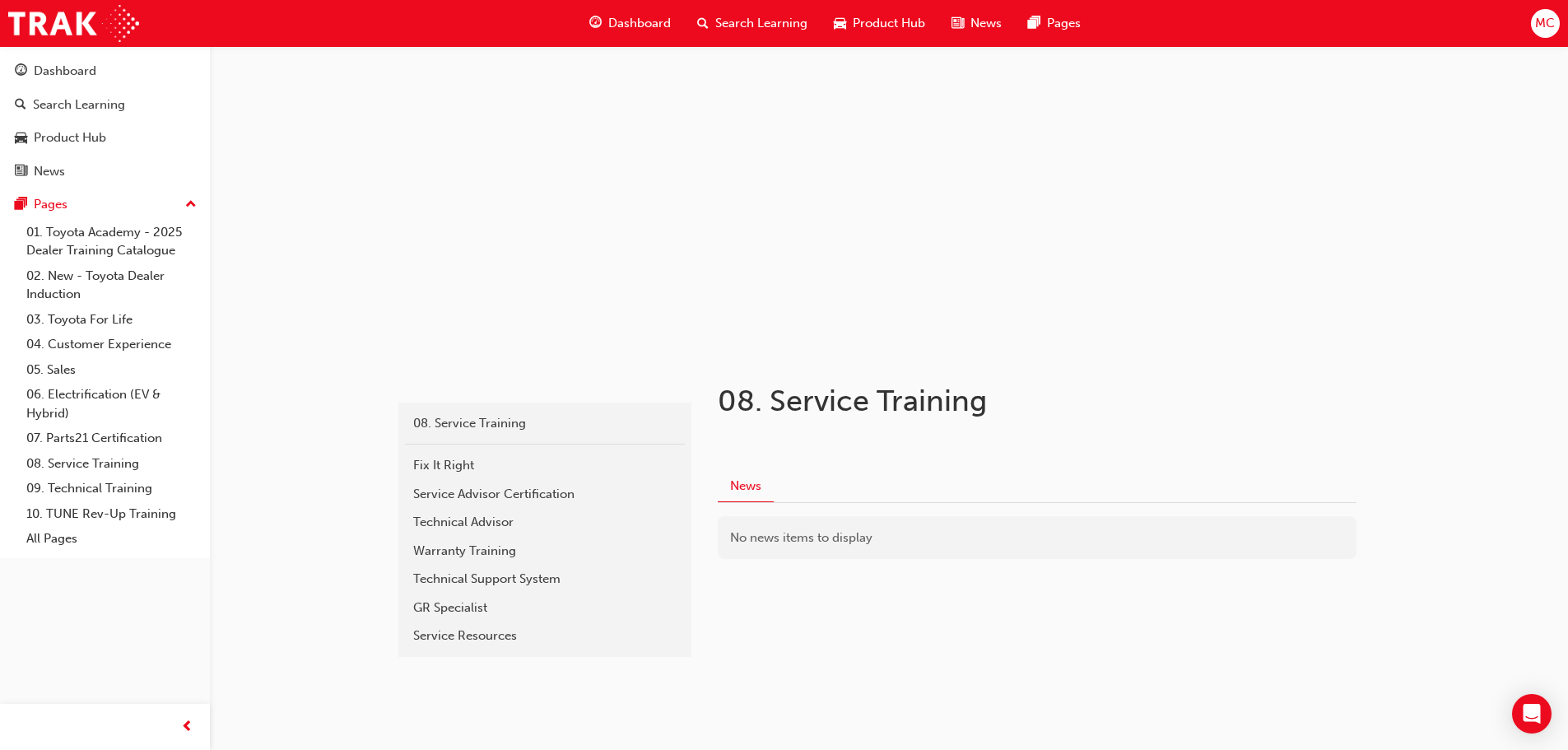
scroll to position [39, 0]
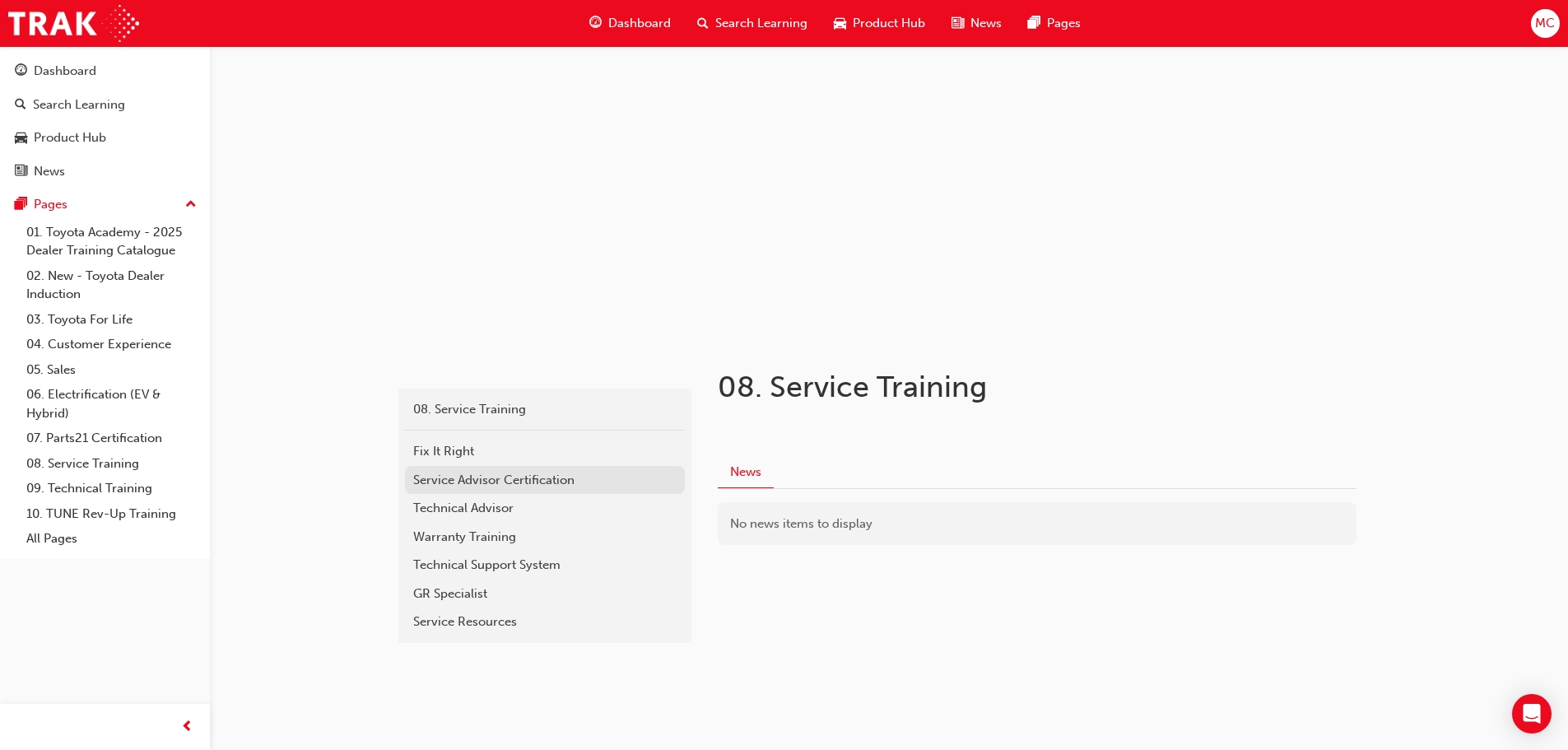
click at [538, 476] on div "Service Advisor Certification" at bounding box center [545, 480] width 264 height 19
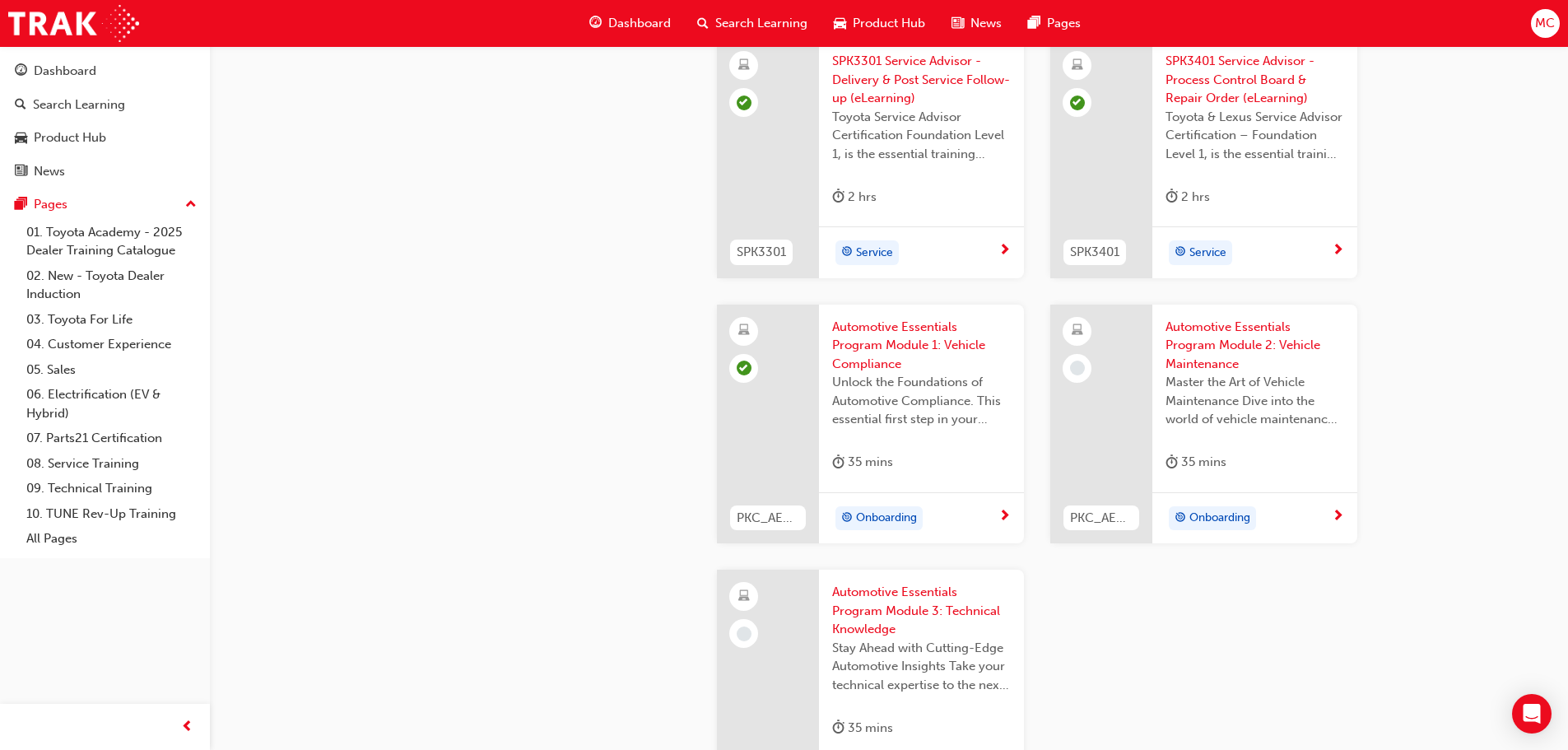
scroll to position [2263, 0]
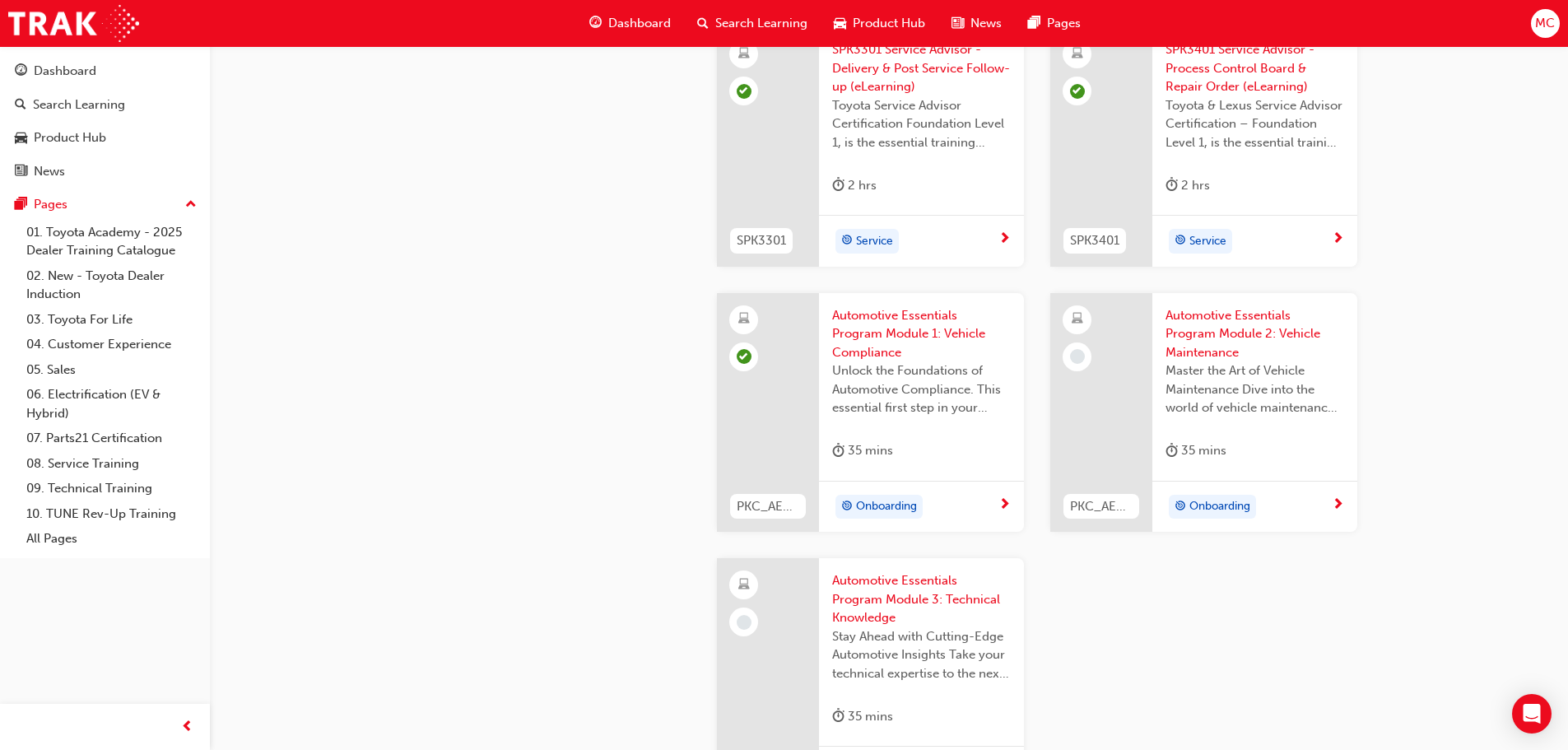
click at [1231, 332] on span "Automotive Essentials Program Module 2: Vehicle Maintenance" at bounding box center [1254, 334] width 178 height 56
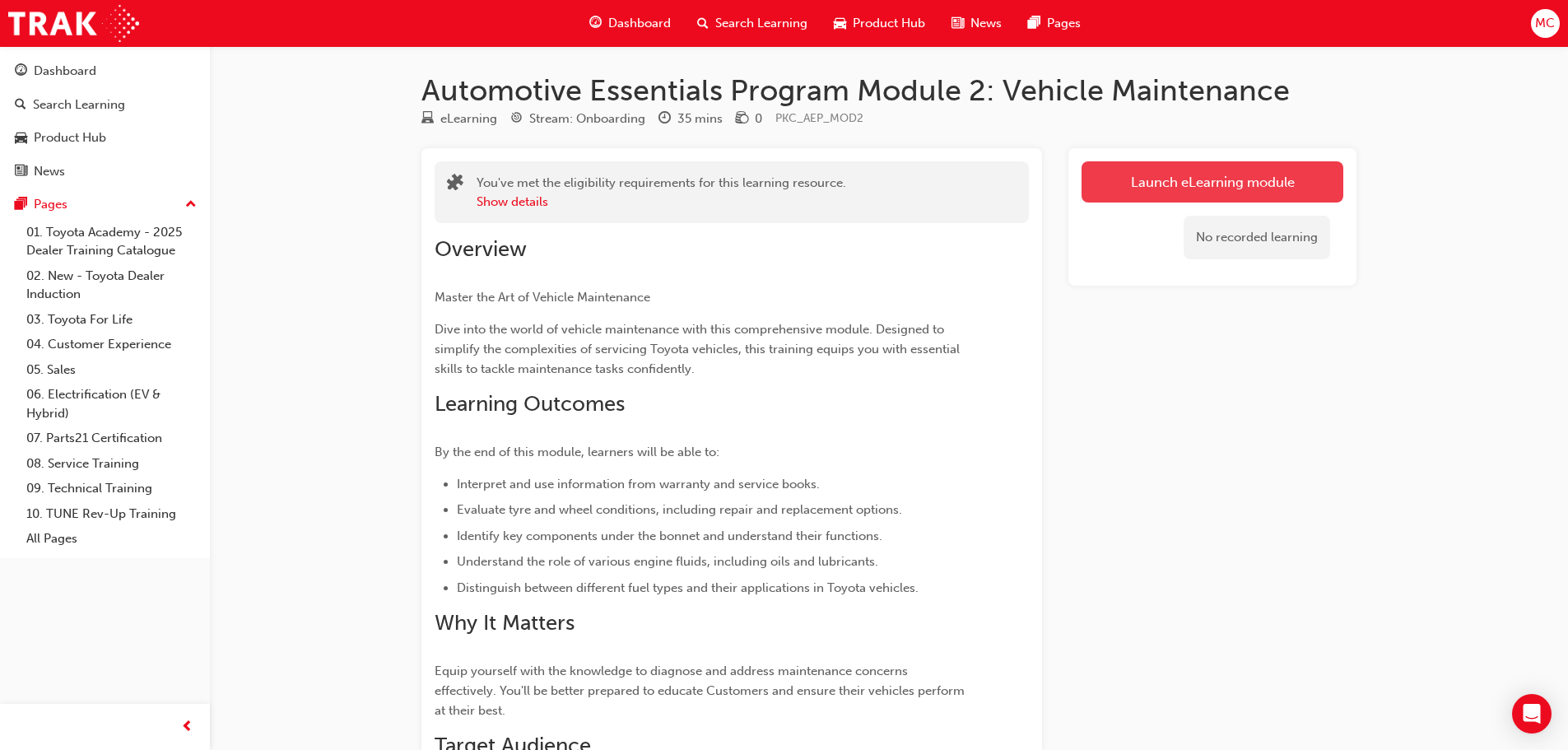
click at [1158, 188] on link "Launch eLearning module" at bounding box center [1212, 182] width 262 height 41
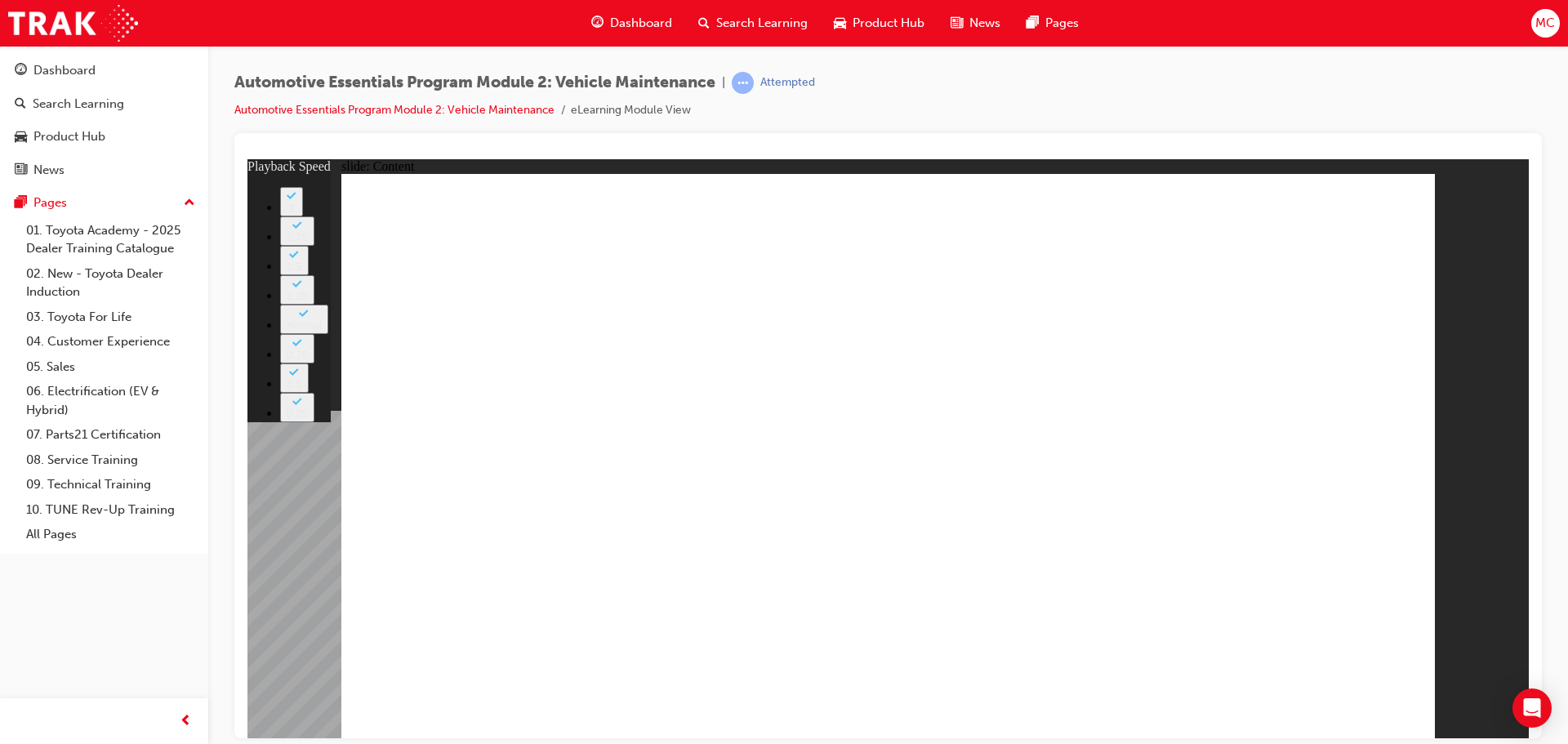
type input "33"
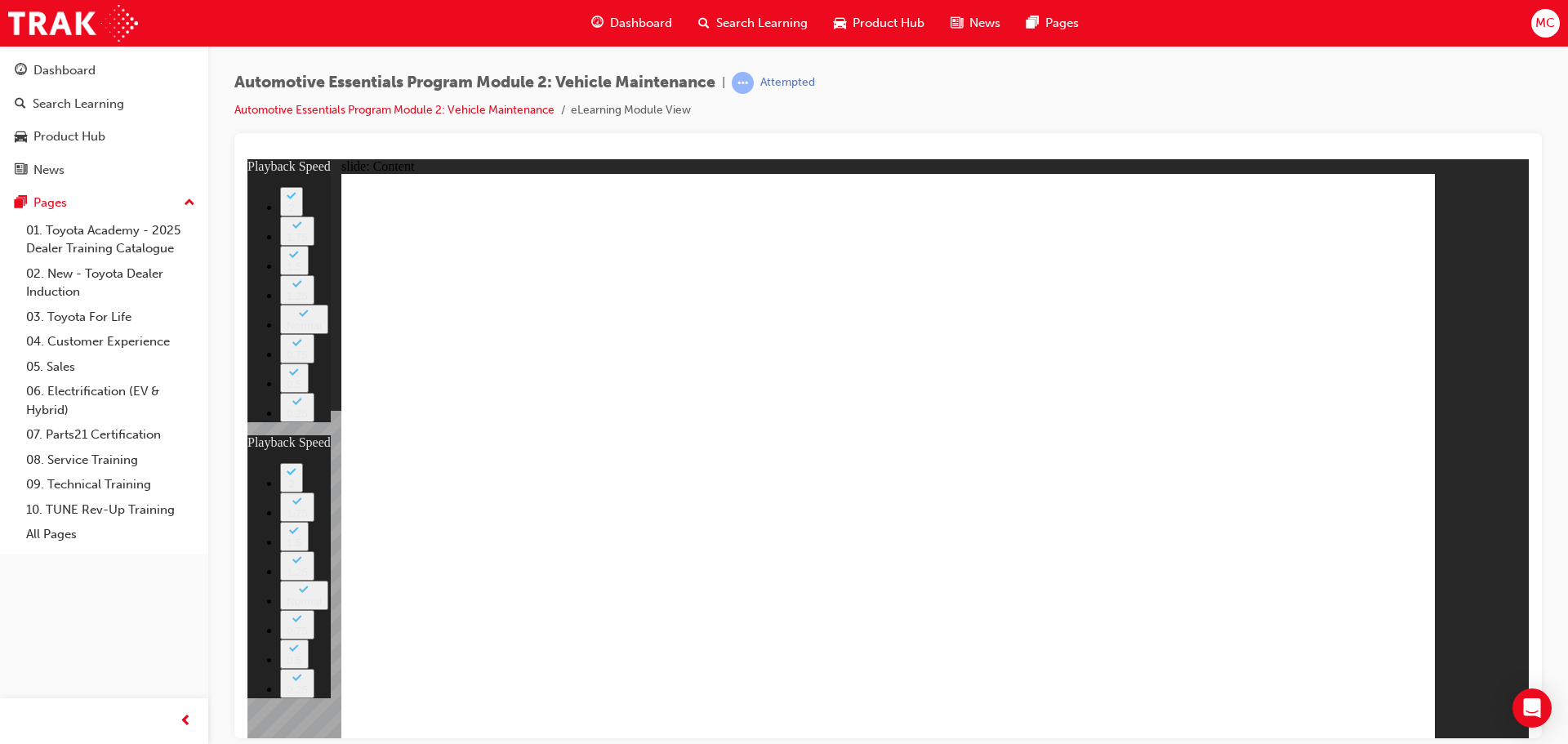
type input "1"
drag, startPoint x: 1267, startPoint y: 213, endPoint x: 1239, endPoint y: 209, distance: 28.3
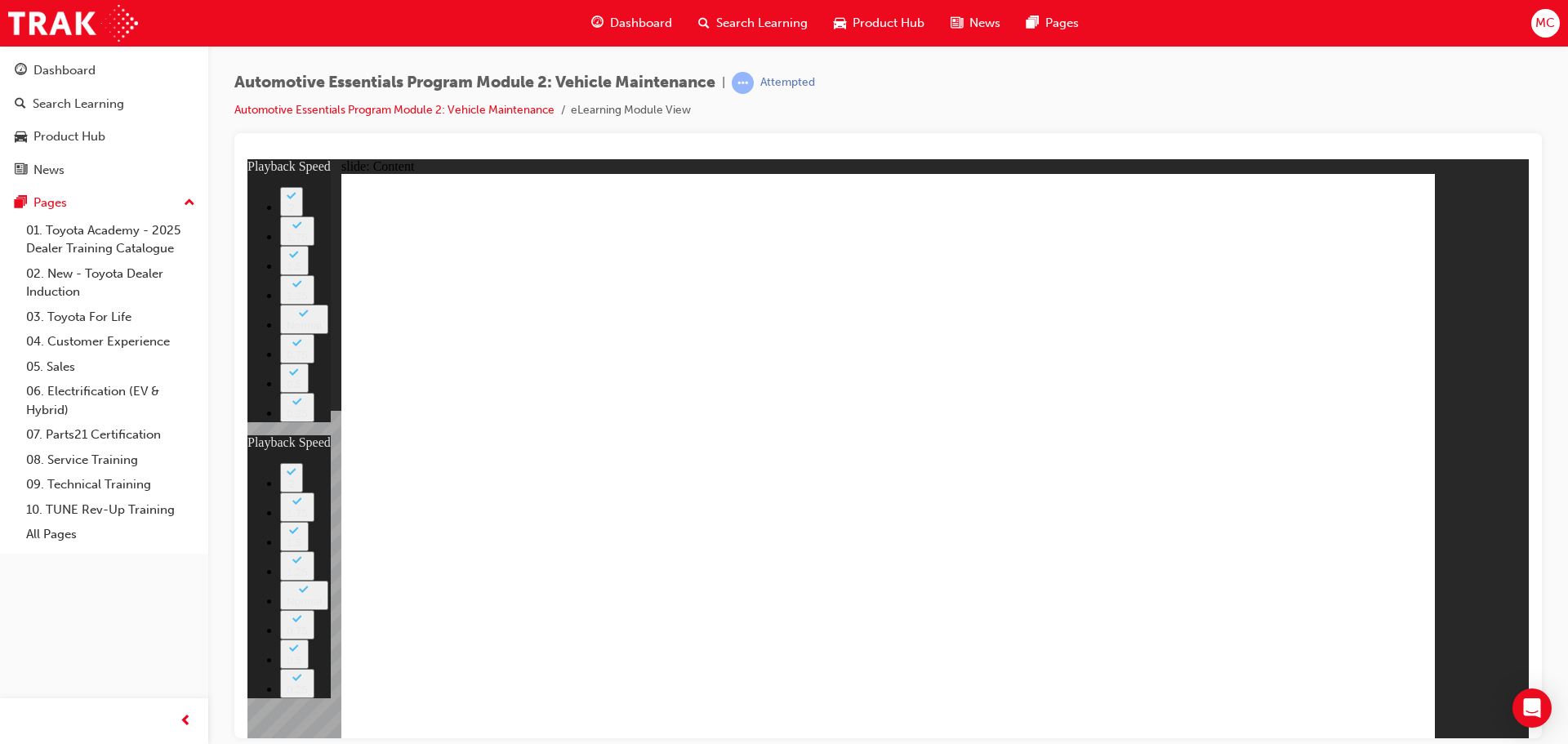
type input "33"
type input "1"
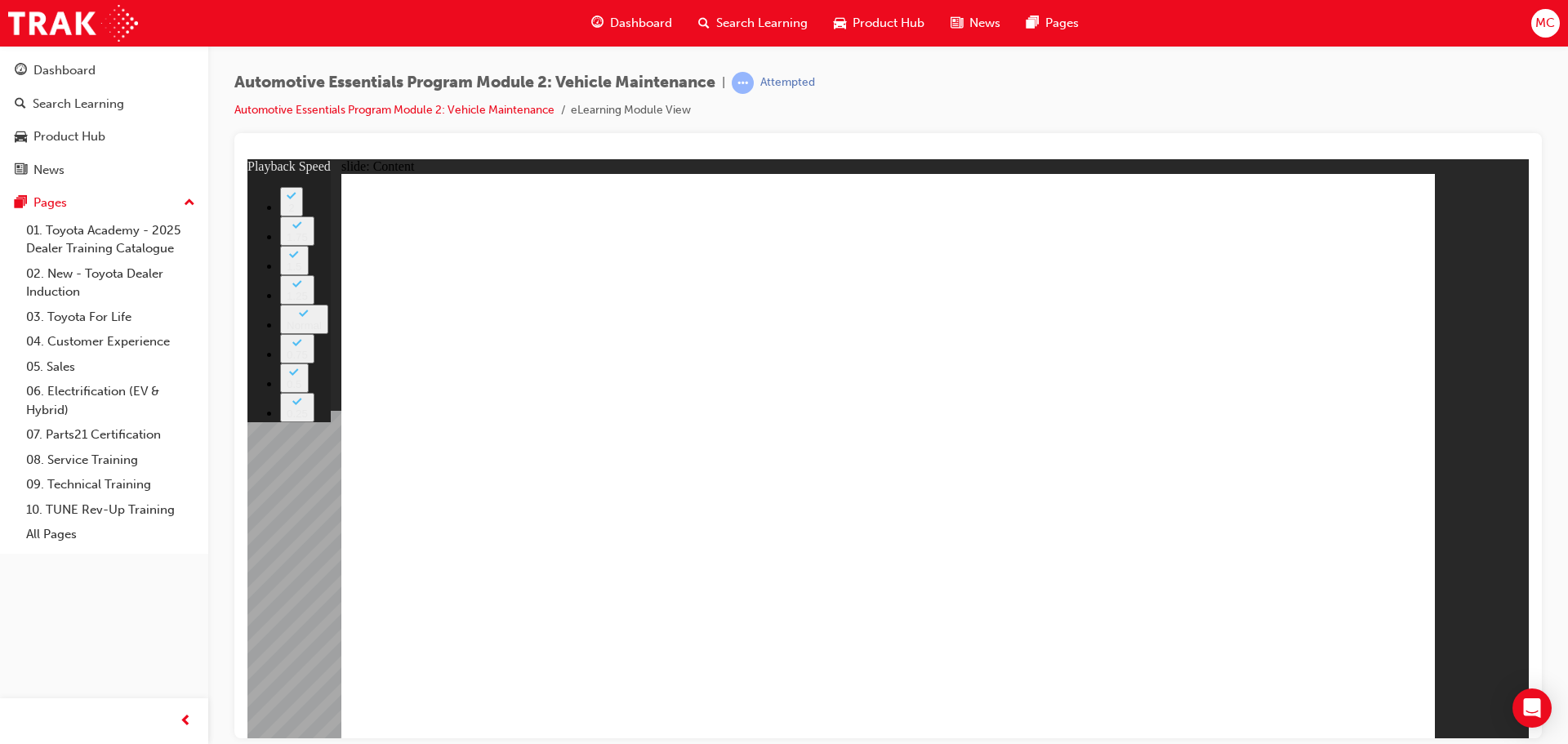
type input "8"
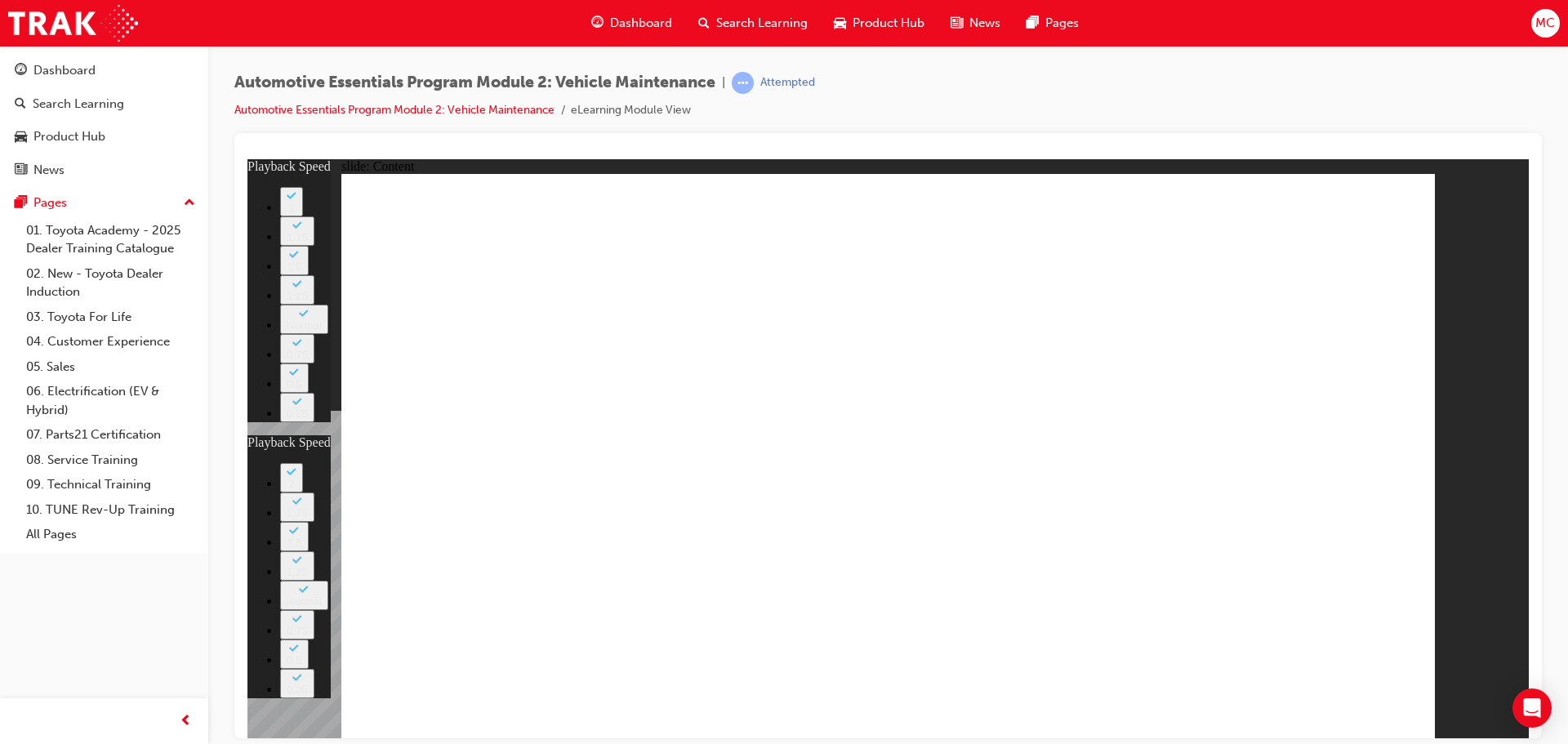
type input "24"
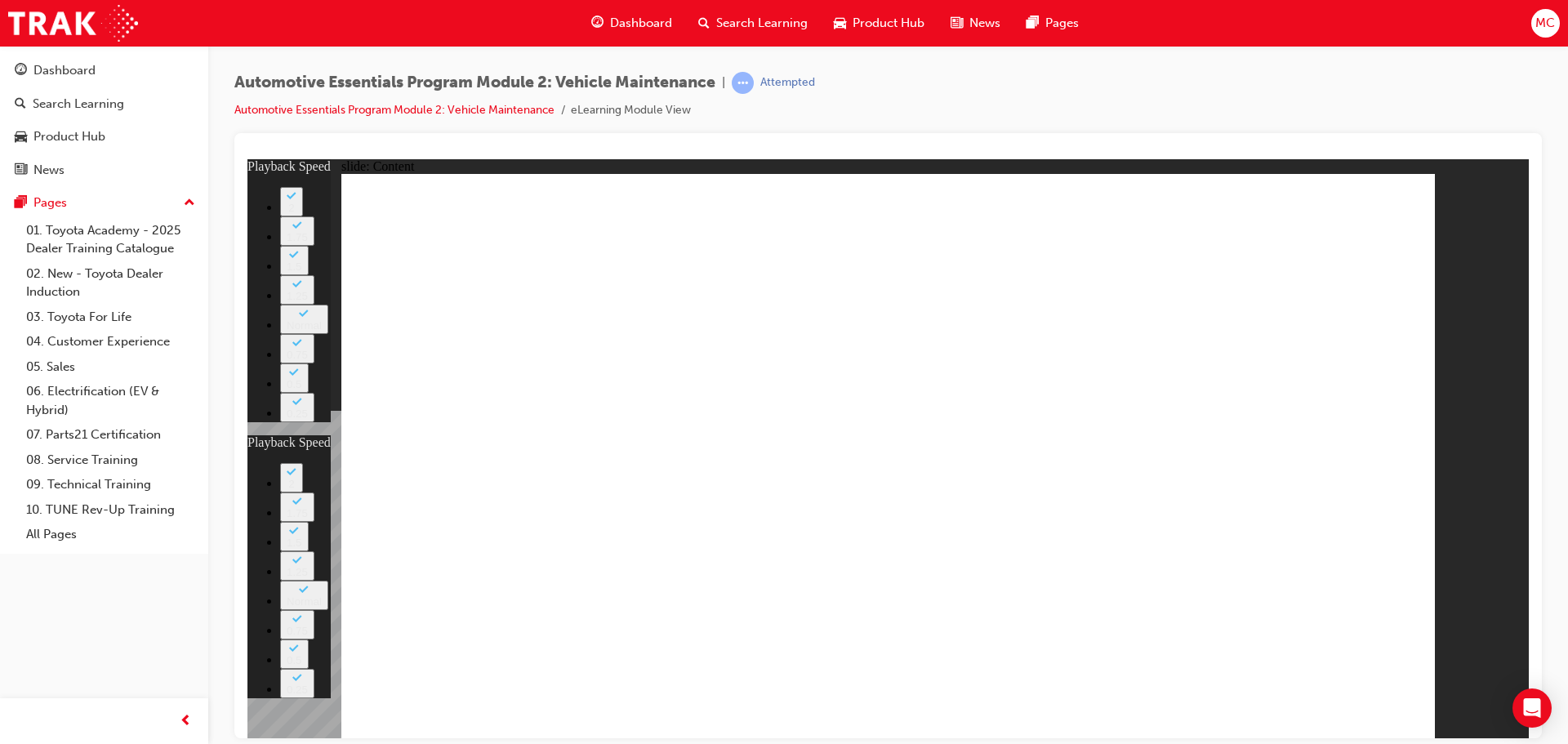
type input "5"
type input "24"
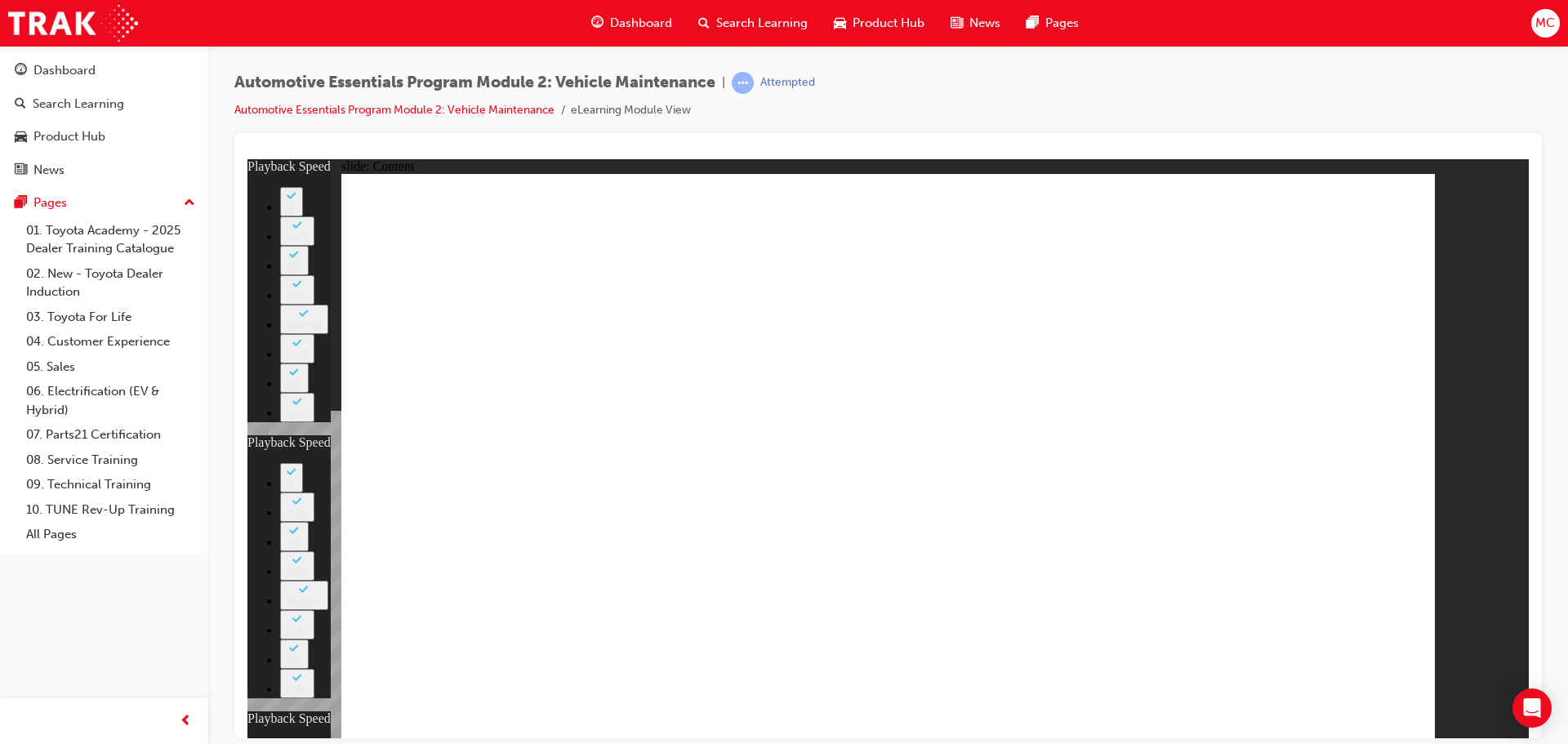
type input "12"
type input "5"
type input "24"
type input "12"
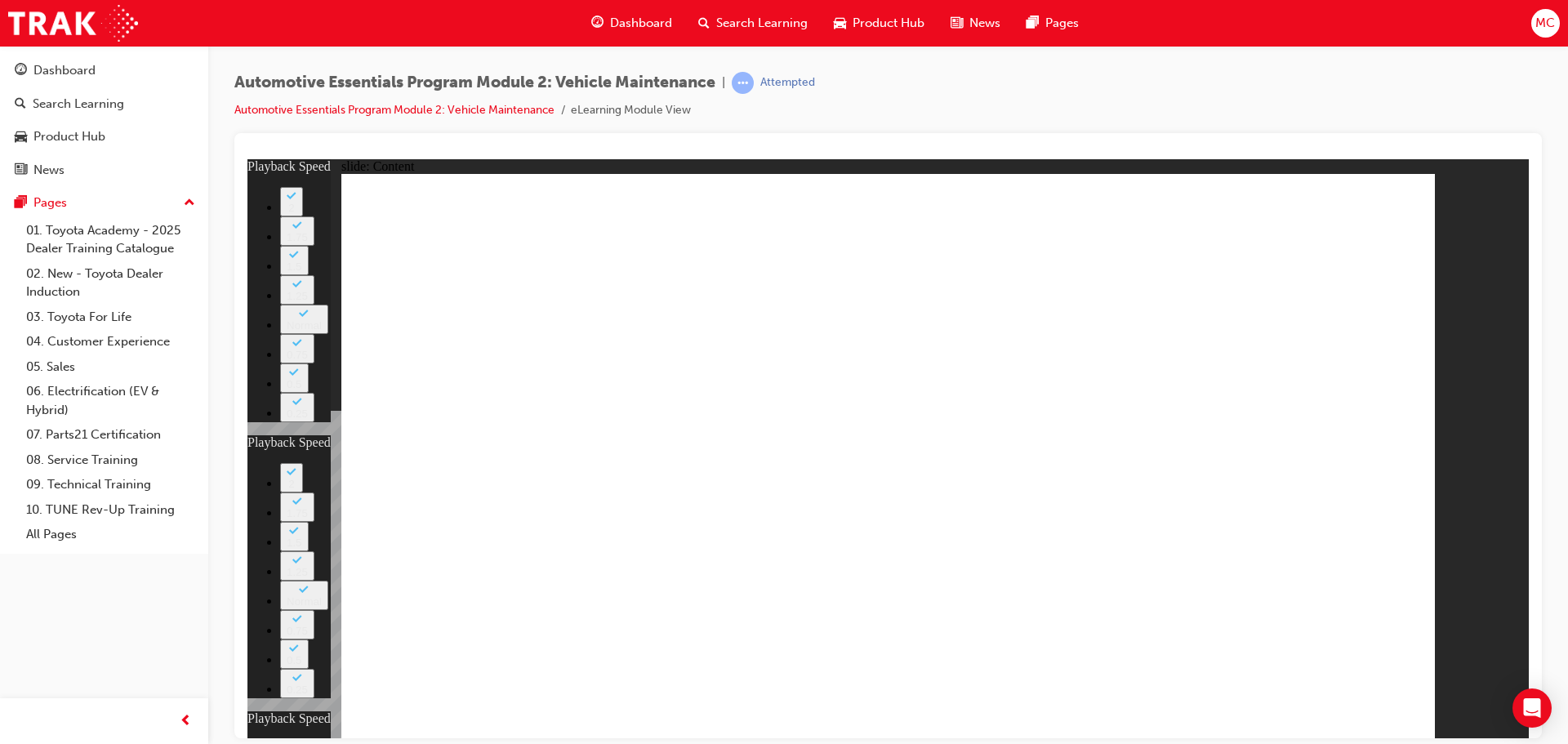
type input "41"
type input "5"
type input "24"
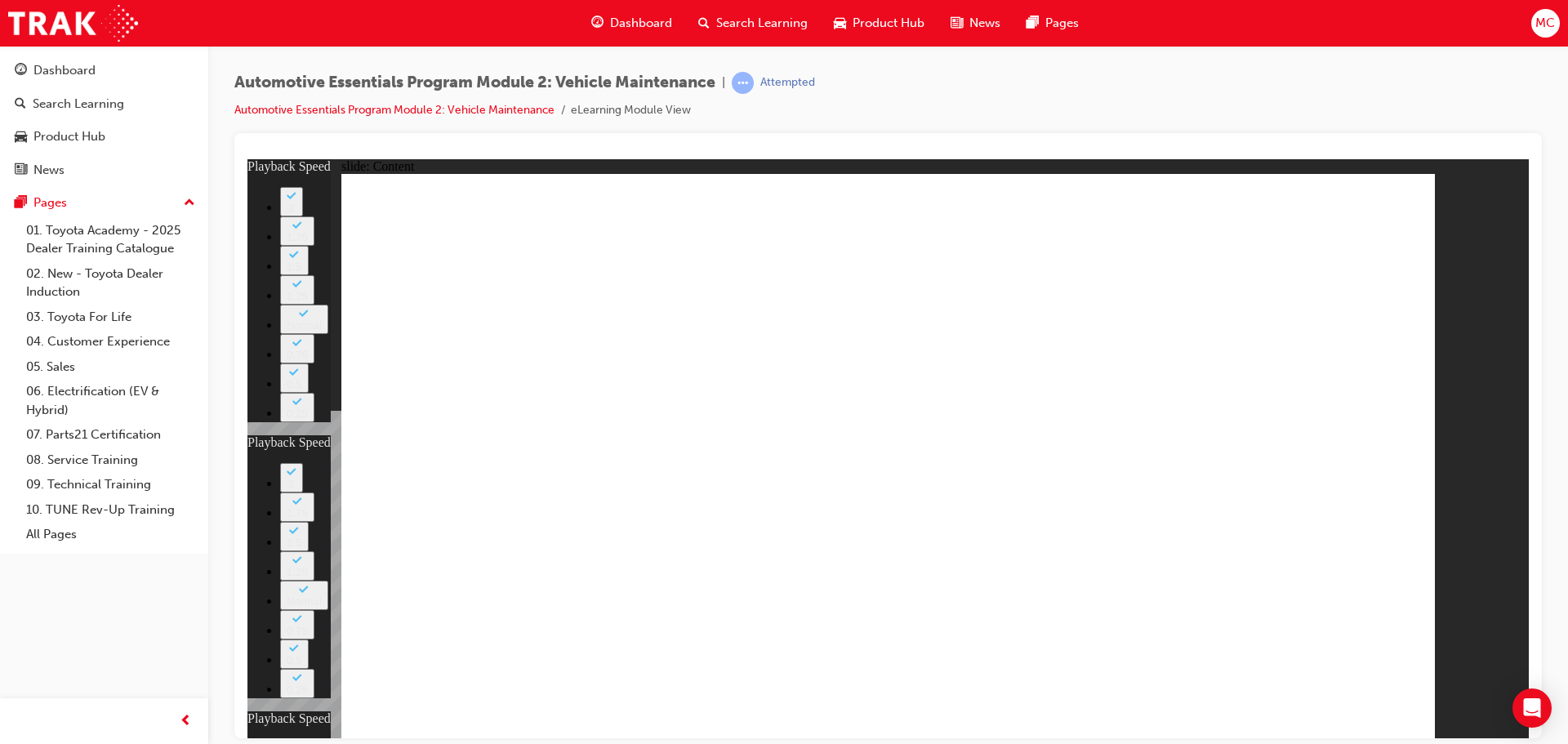
type input "12"
type input "11"
type input "5"
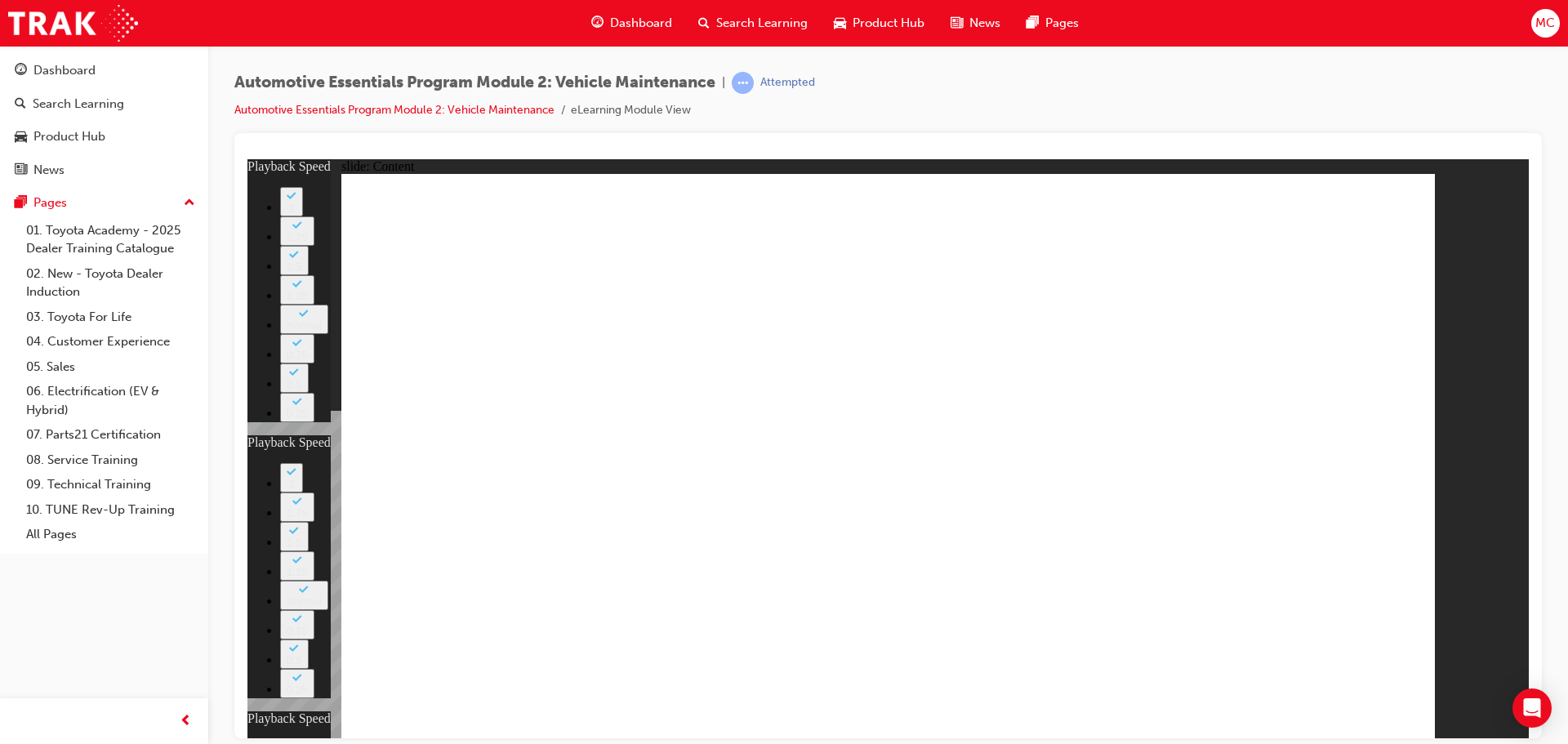
type input "24"
type input "12"
type input "41"
type input "11"
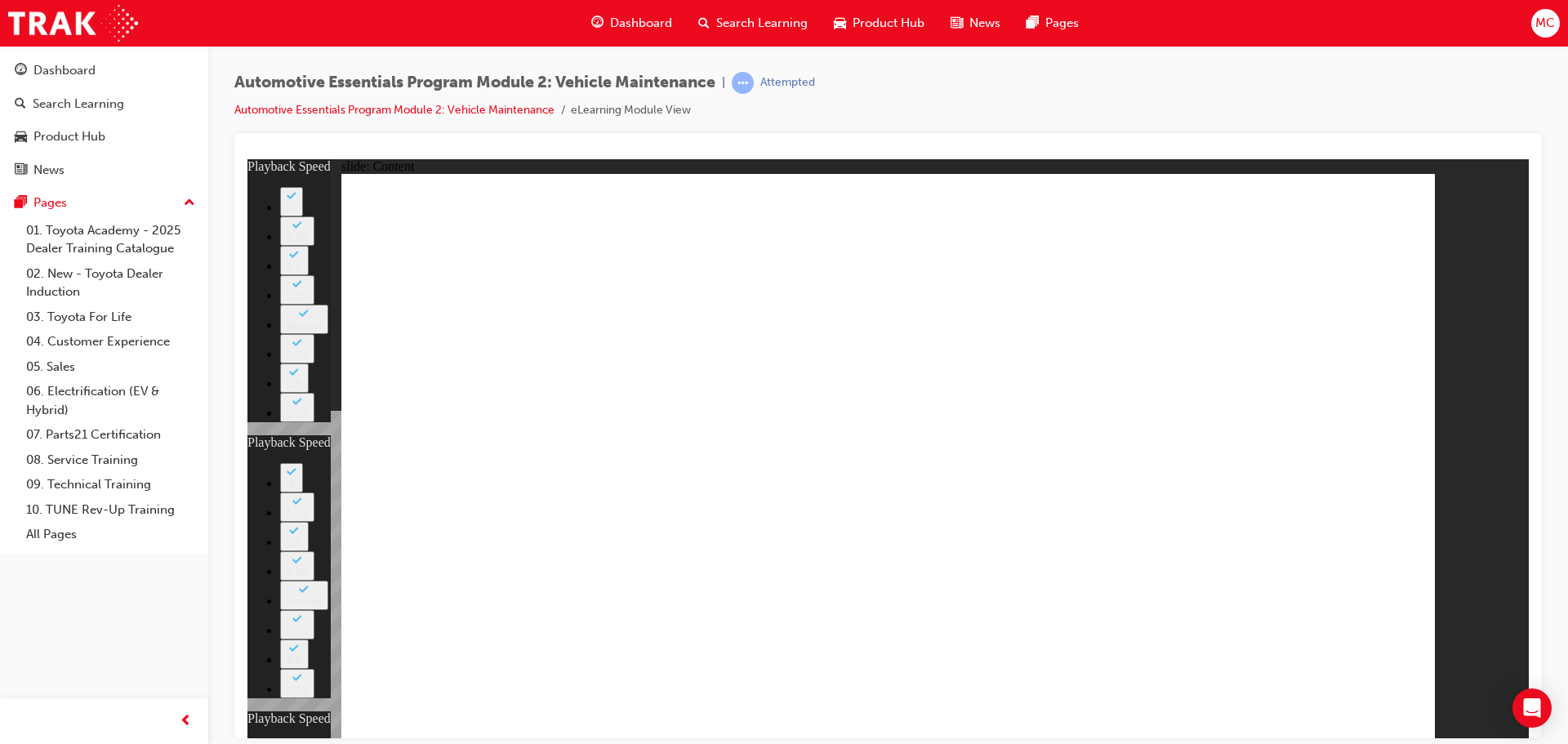
type input "5"
type input "24"
type input "12"
type input "41"
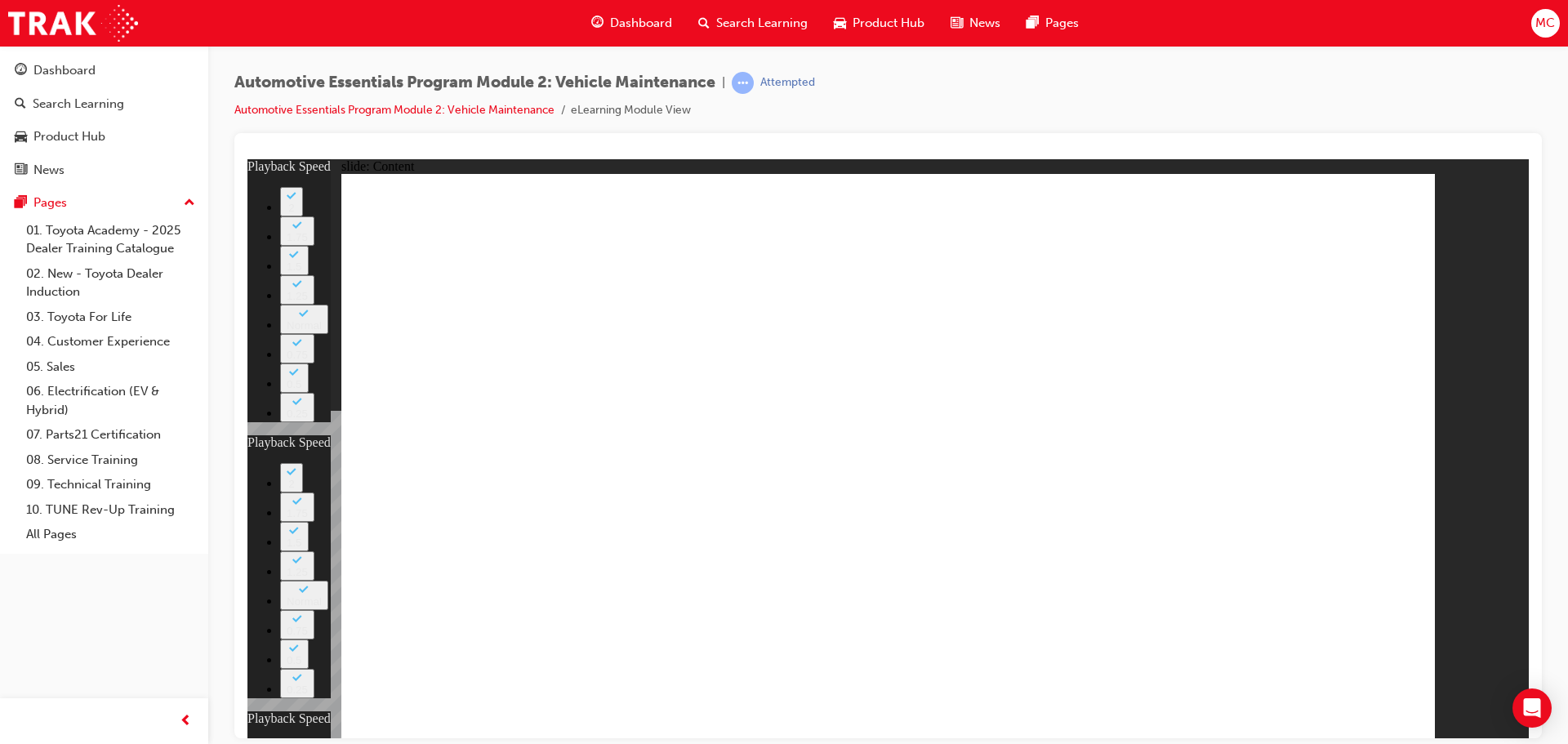
type input "11"
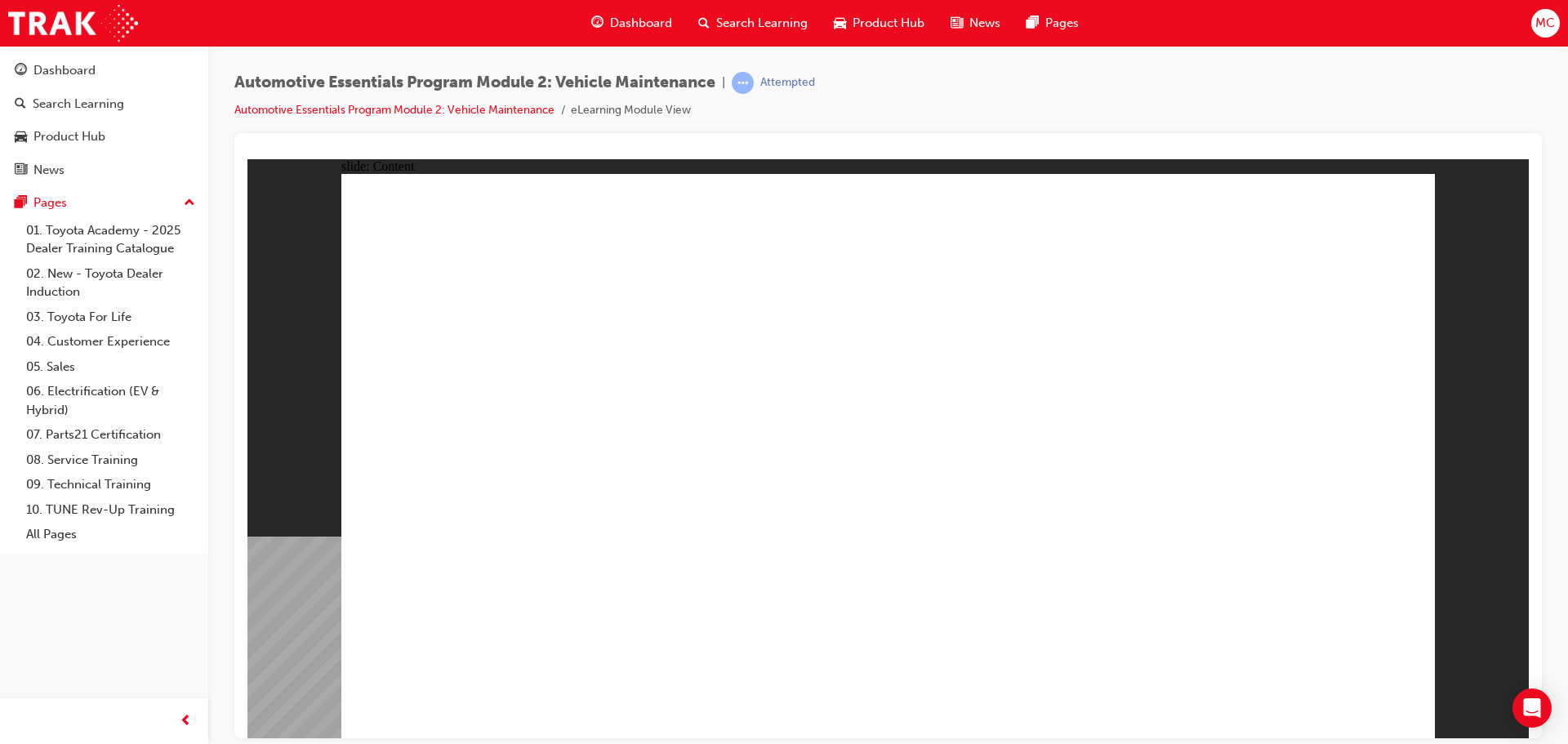
drag, startPoint x: 1414, startPoint y: 220, endPoint x: 1402, endPoint y: 212, distance: 14.4
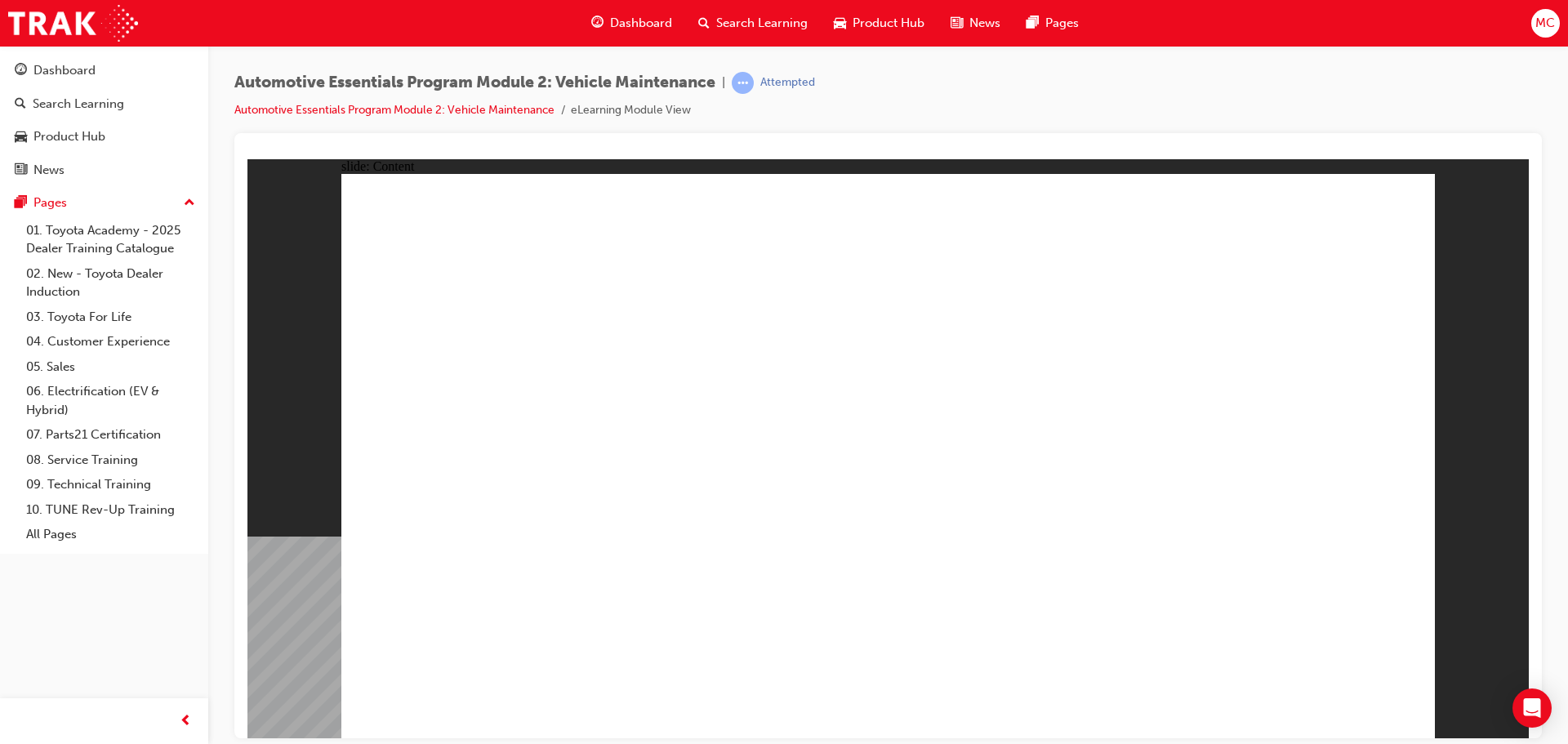
radio input "true"
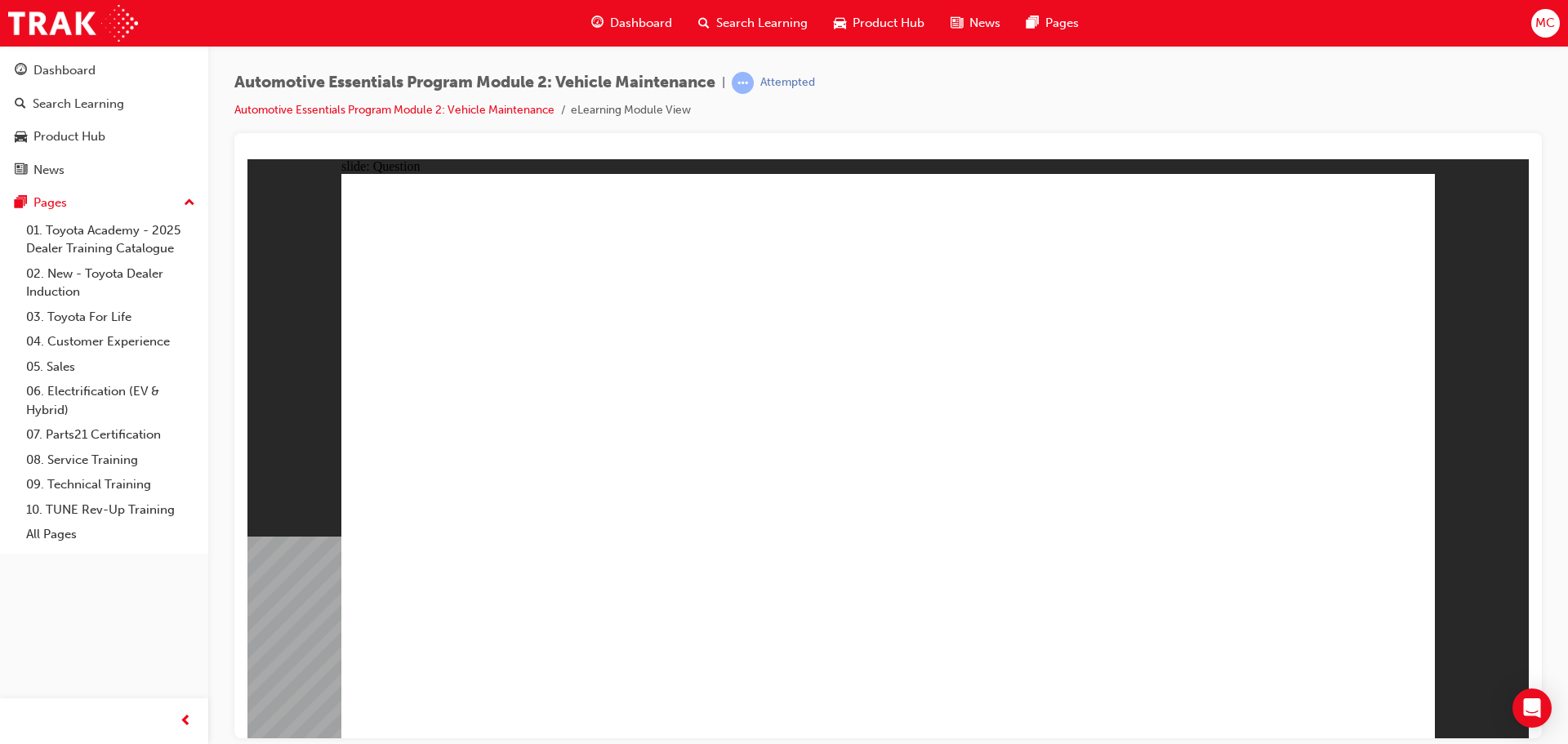
radio input "true"
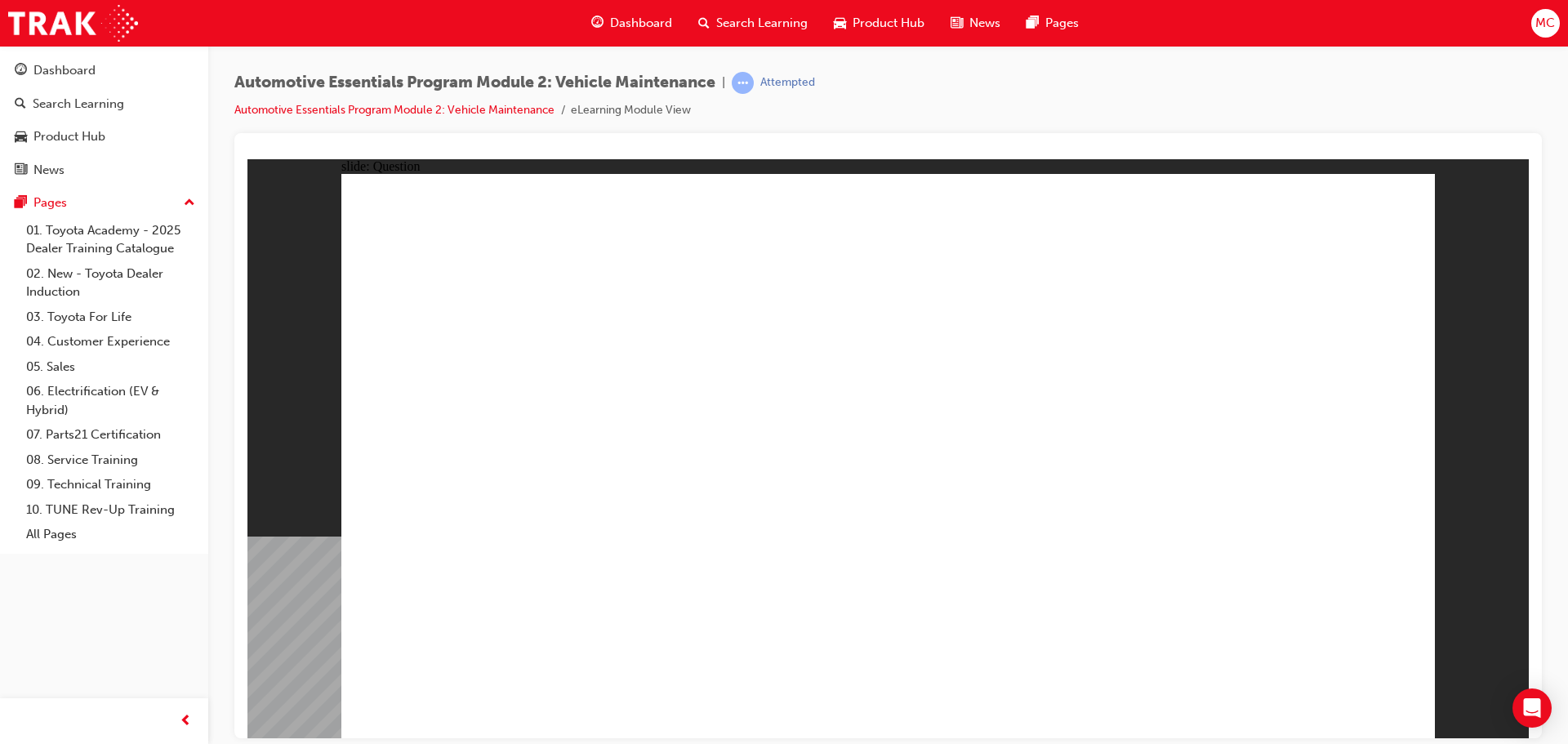
radio input "true"
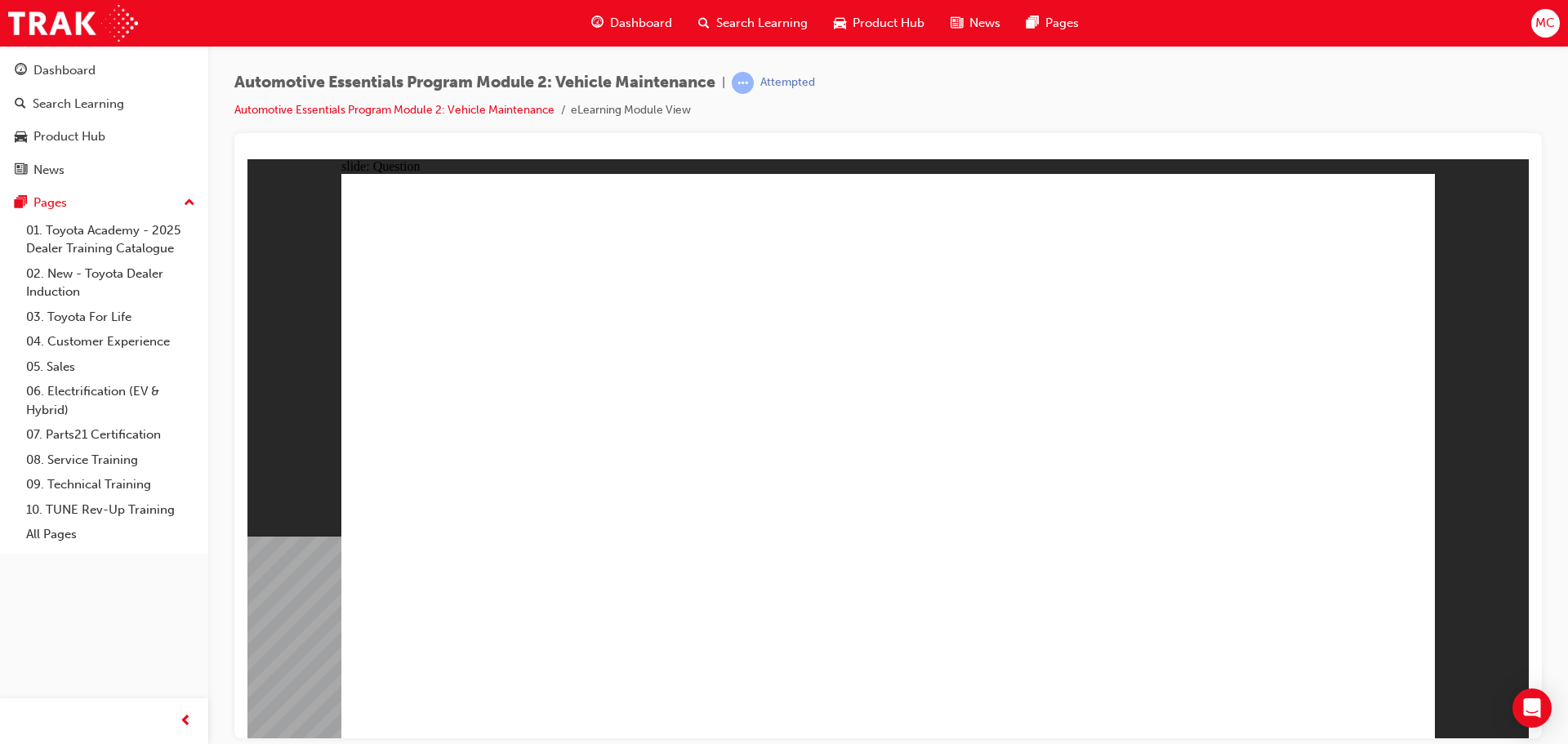
radio input "true"
